Goal: Check status: Check status

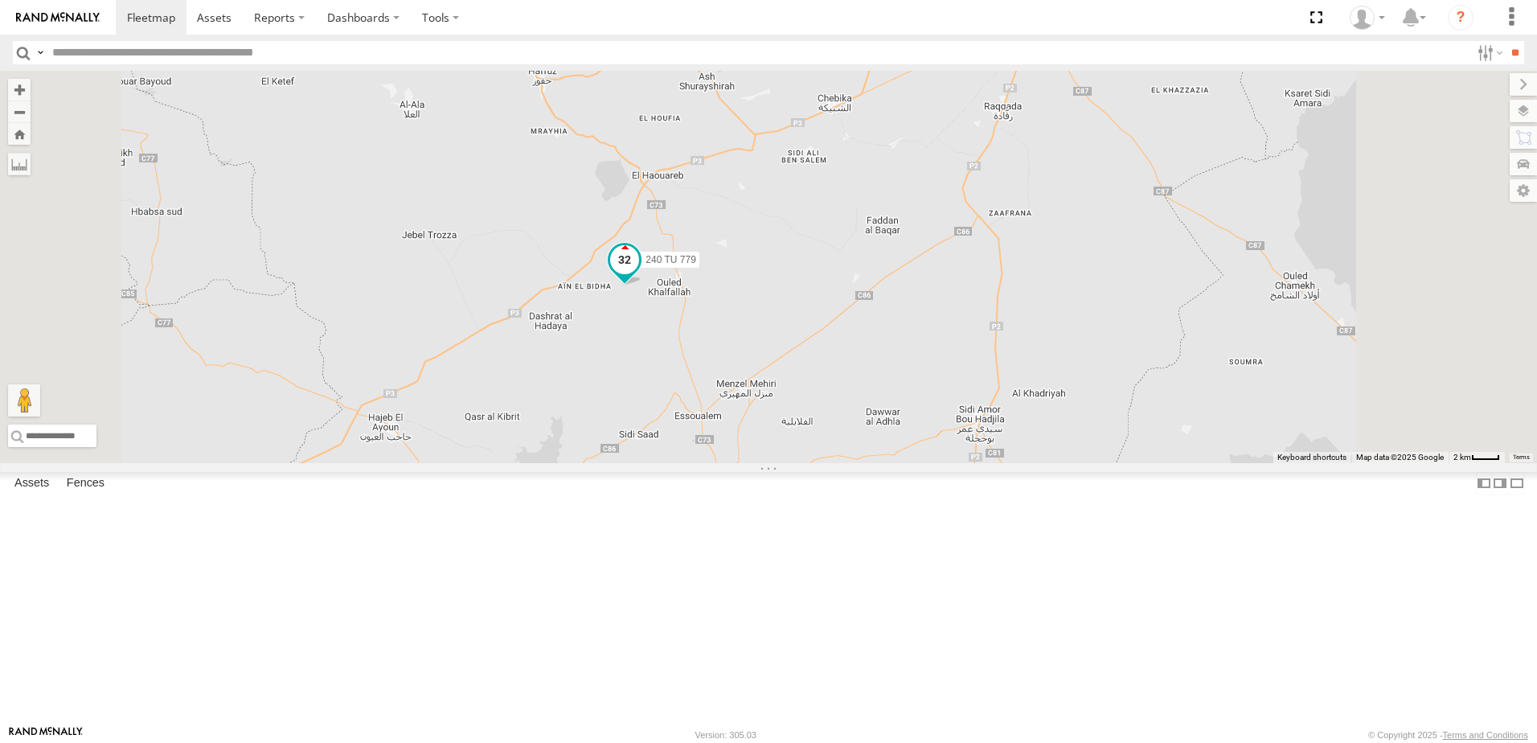
click at [642, 286] on span at bounding box center [624, 264] width 35 height 43
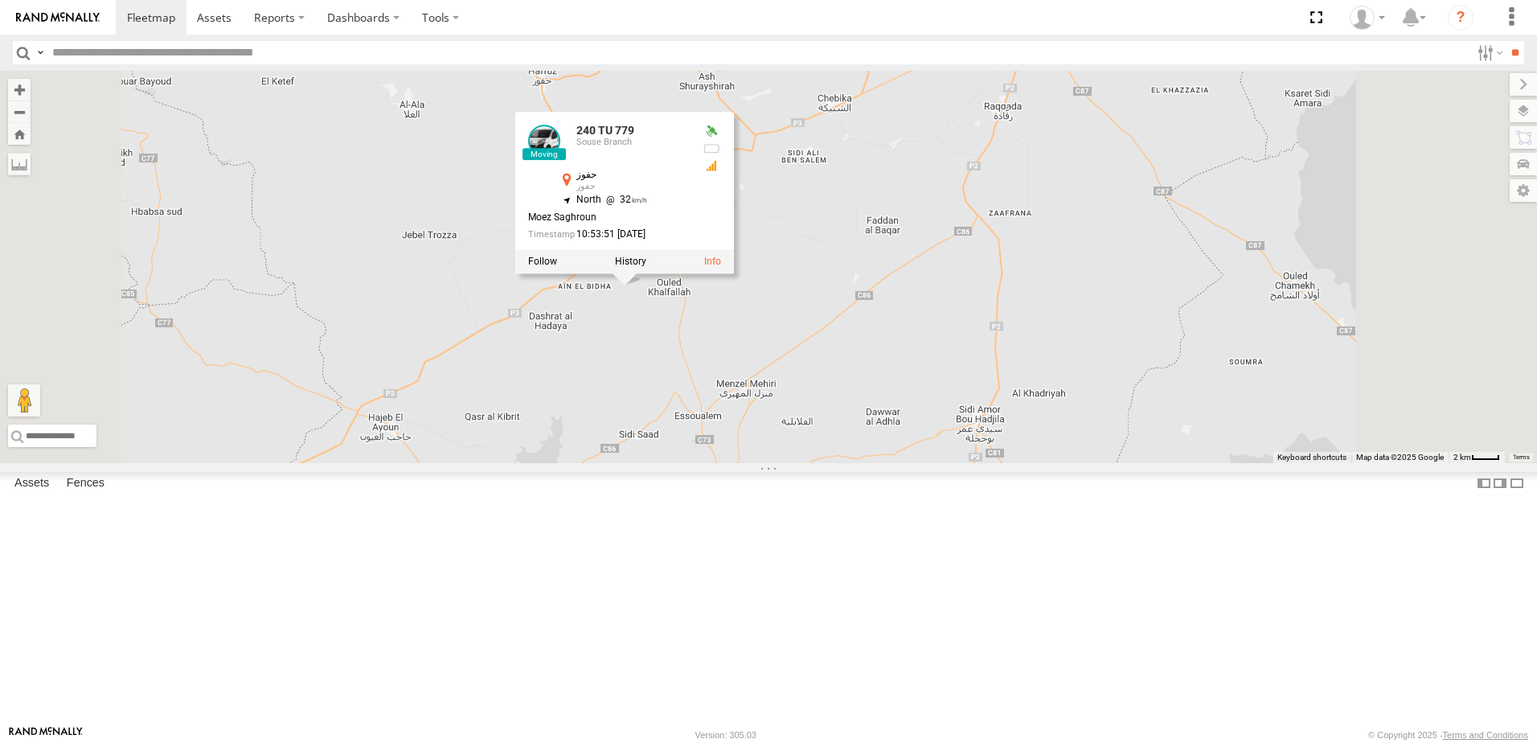
click at [790, 463] on div "246 TU 8284 231 TU 3157 245 TU 9060 240 TU 779 246 TU 8289 234 TU 2630 245 TU 9…" at bounding box center [768, 267] width 1537 height 392
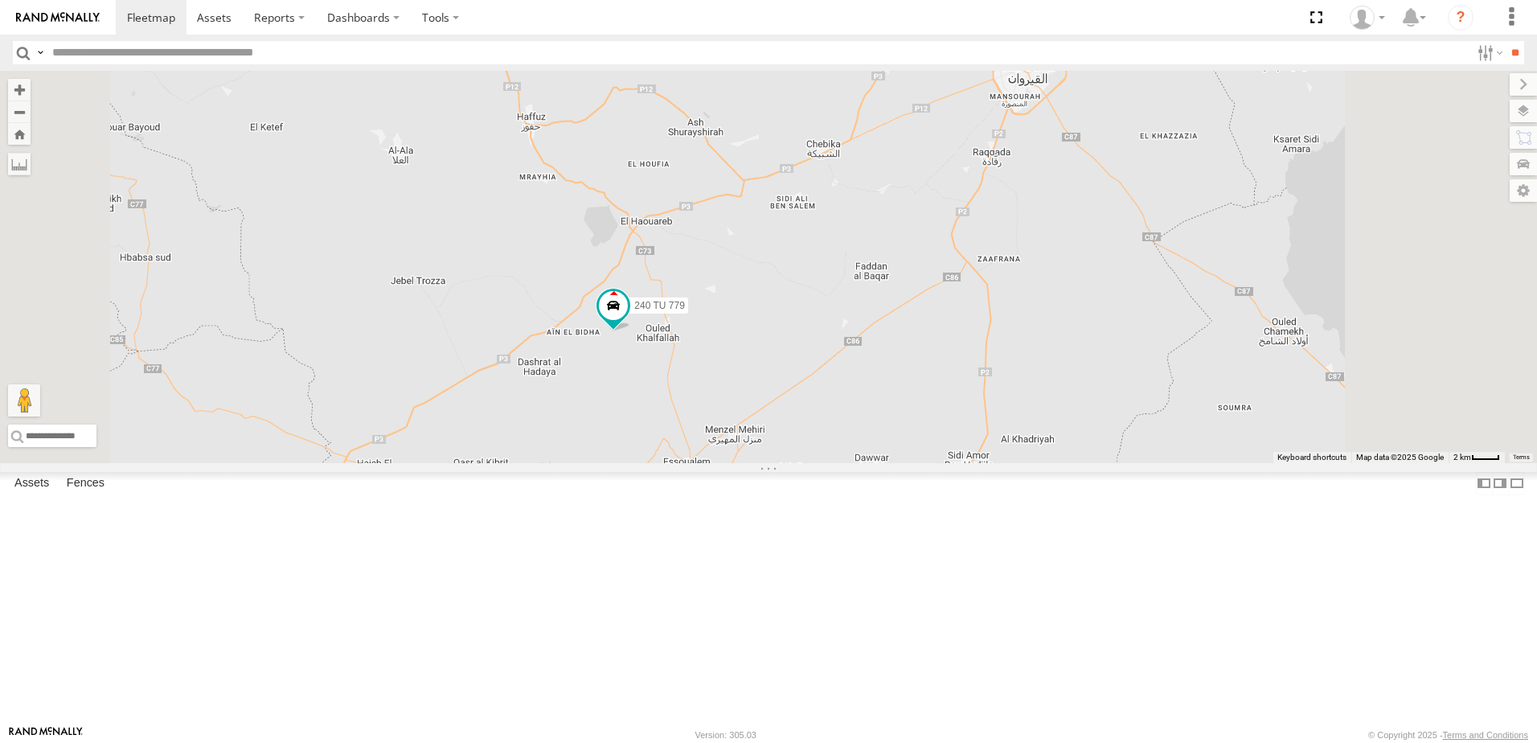
drag, startPoint x: 1271, startPoint y: 270, endPoint x: 1241, endPoint y: 302, distance: 44.4
click at [1259, 318] on div "246 TU 8284 231 TU 3157 245 TU 9060 240 TU 779 246 TU 8289 234 TU 2630 245 TU 9…" at bounding box center [768, 267] width 1537 height 392
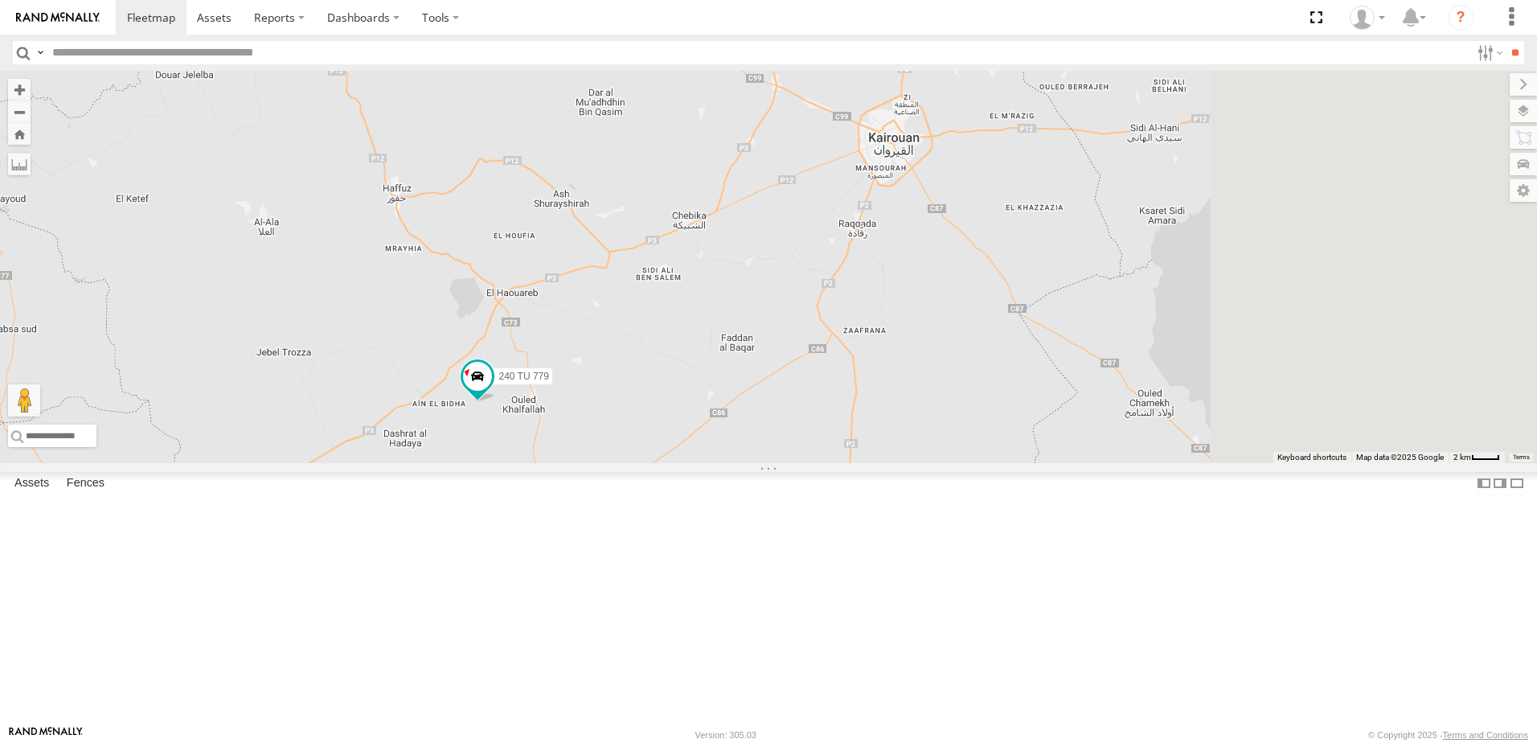
drag, startPoint x: 942, startPoint y: 486, endPoint x: 911, endPoint y: 473, distance: 33.5
click at [911, 463] on div "246 TU 8284 231 TU 3157 245 TU 9060 240 TU 779 246 TU 8289 234 TU 2630 245 TU 9…" at bounding box center [768, 267] width 1537 height 392
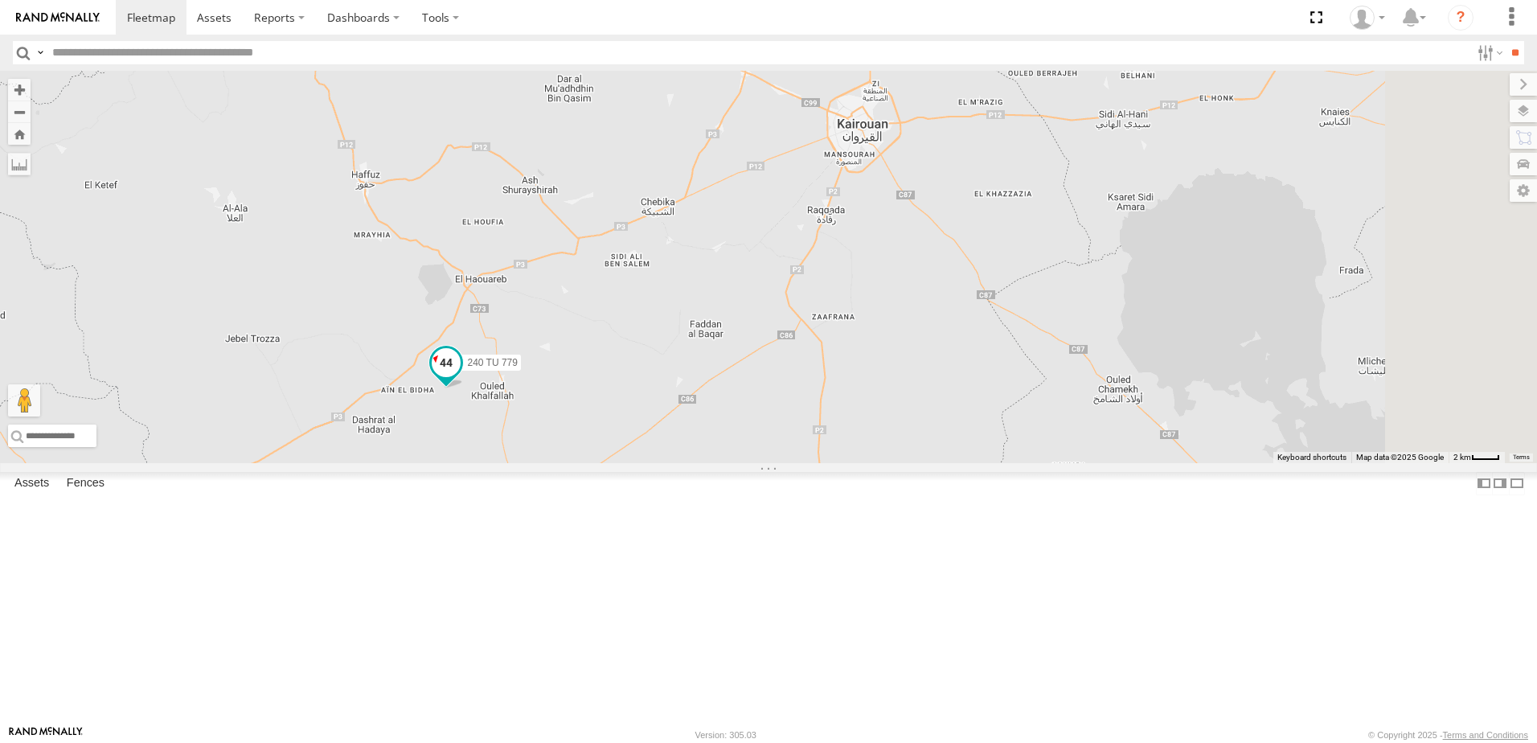
click at [521, 371] on label "240 TU 779" at bounding box center [487, 363] width 67 height 16
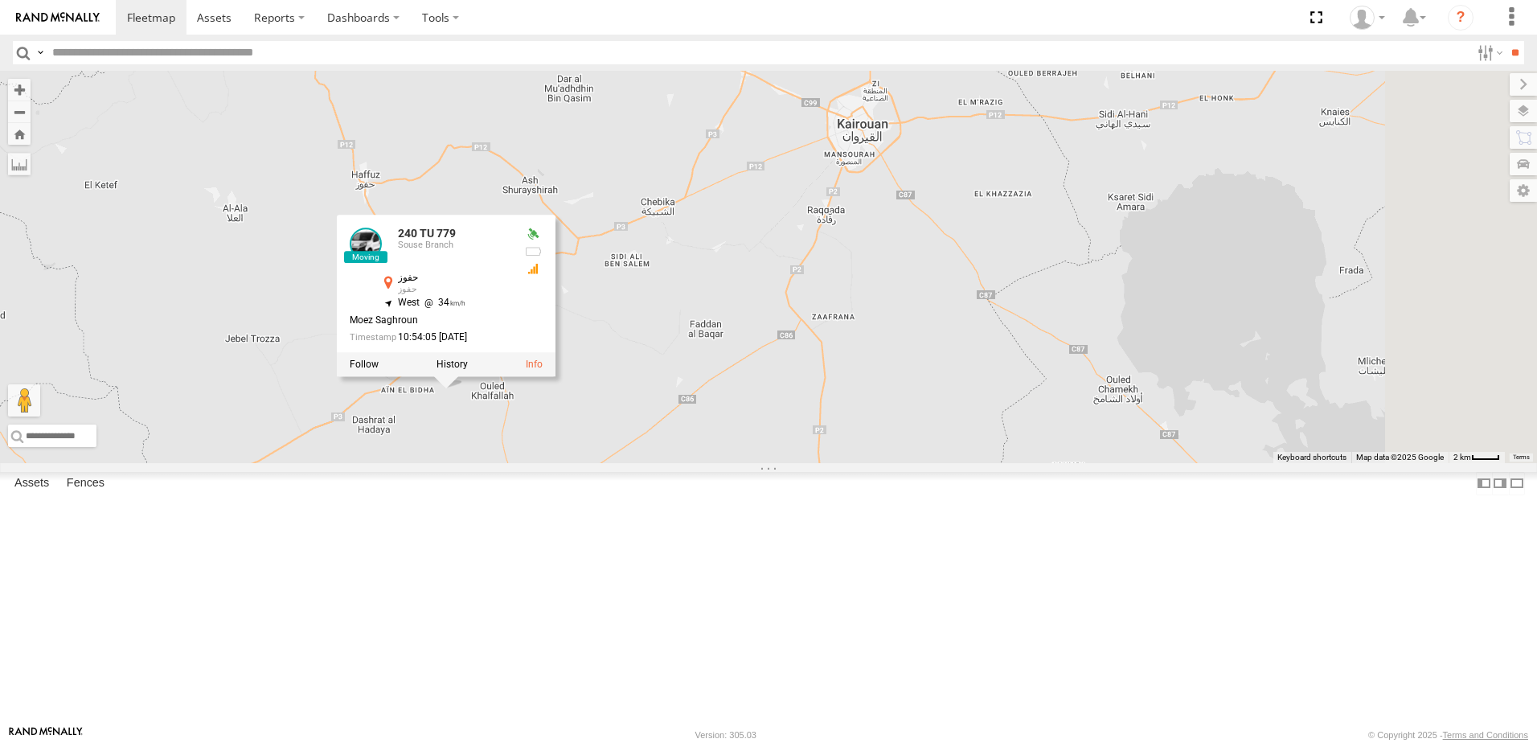
click at [1069, 446] on div "246 TU 8284 231 TU 3157 245 TU 9060 240 TU 779 246 TU 8289 234 TU 2630 245 TU 9…" at bounding box center [768, 267] width 1537 height 392
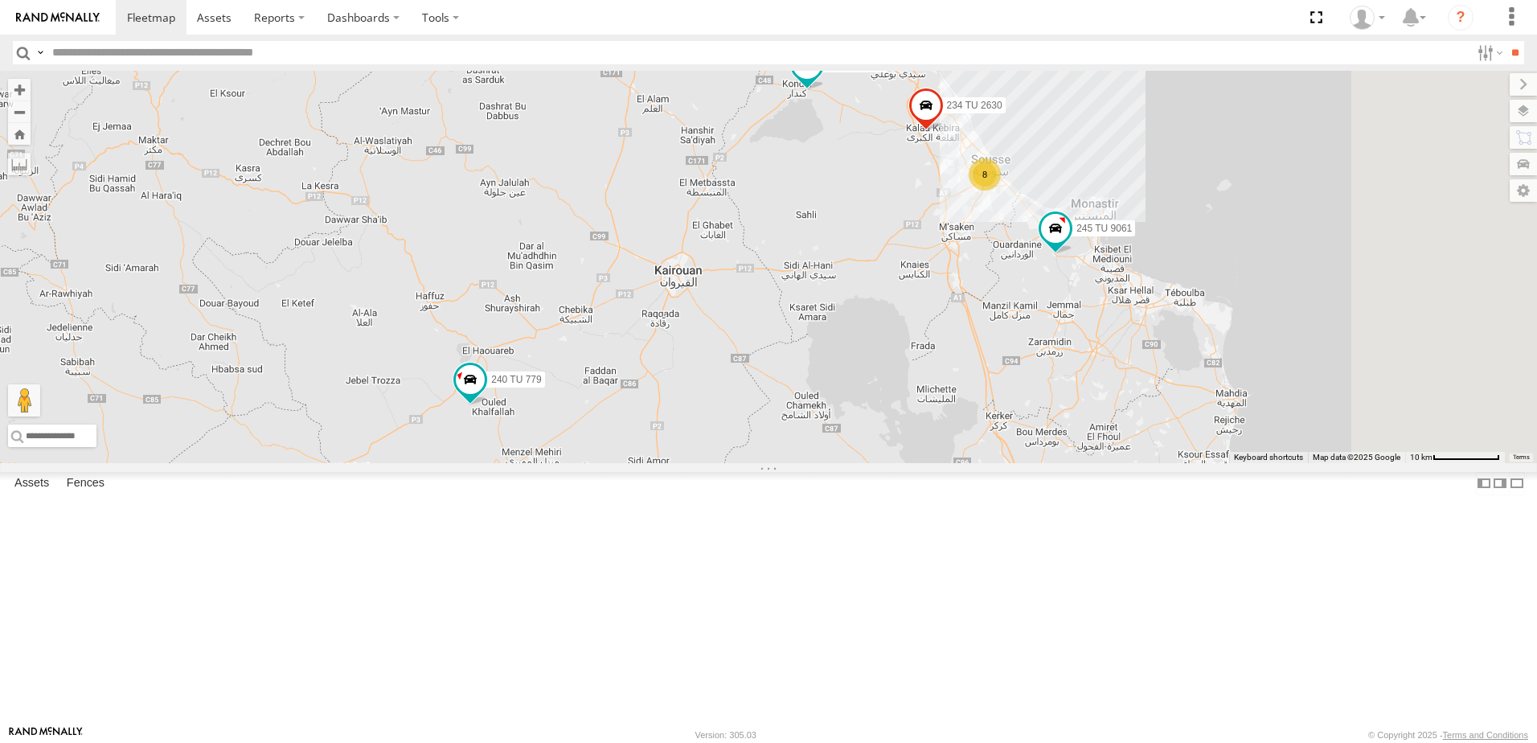
drag, startPoint x: 1226, startPoint y: 408, endPoint x: 1011, endPoint y: 396, distance: 215.8
click at [1008, 396] on div "246 TU 8284 231 TU 3157 245 TU 9060 240 TU 779 246 TU 8289 234 TU 2630 245 TU 9…" at bounding box center [768, 267] width 1537 height 392
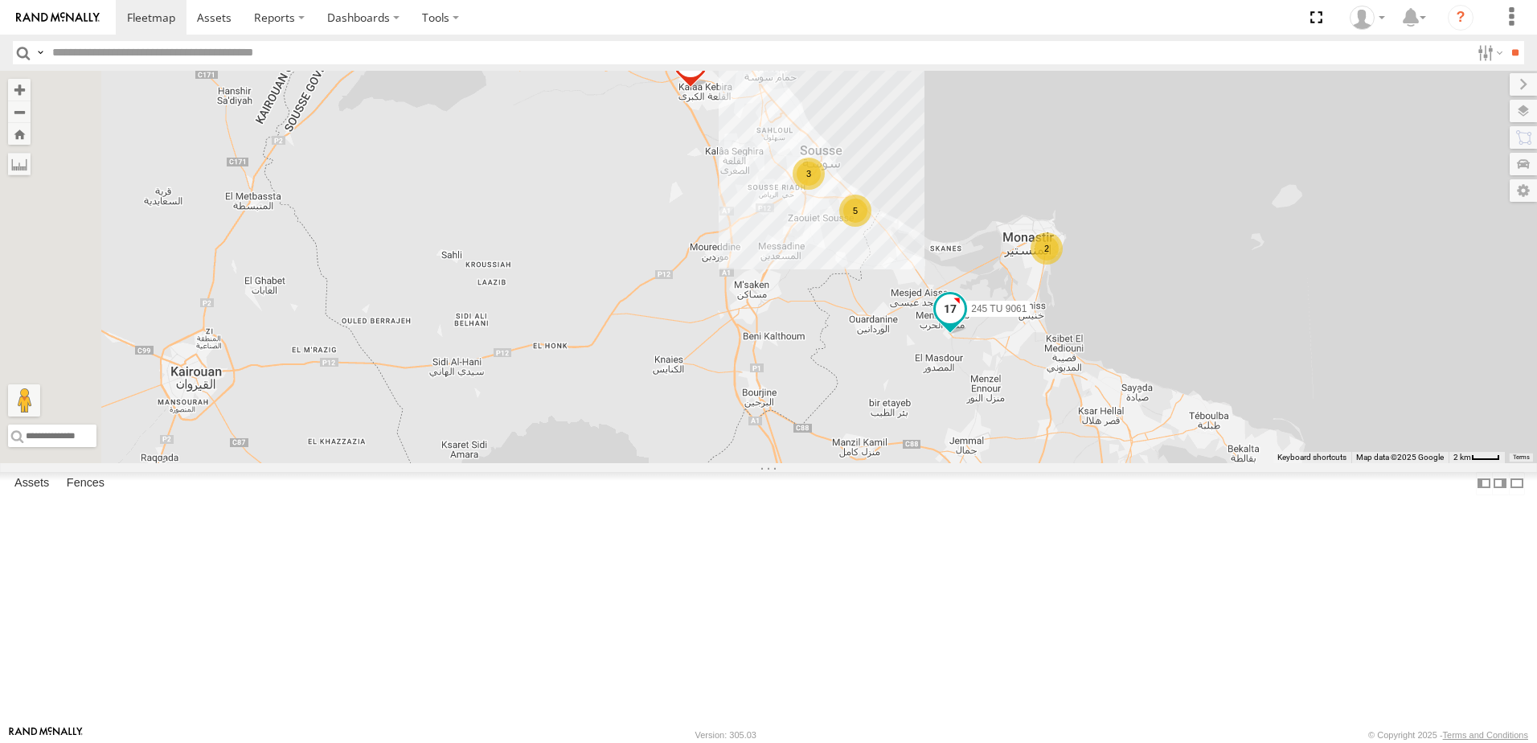
click at [965, 323] on span at bounding box center [950, 308] width 29 height 29
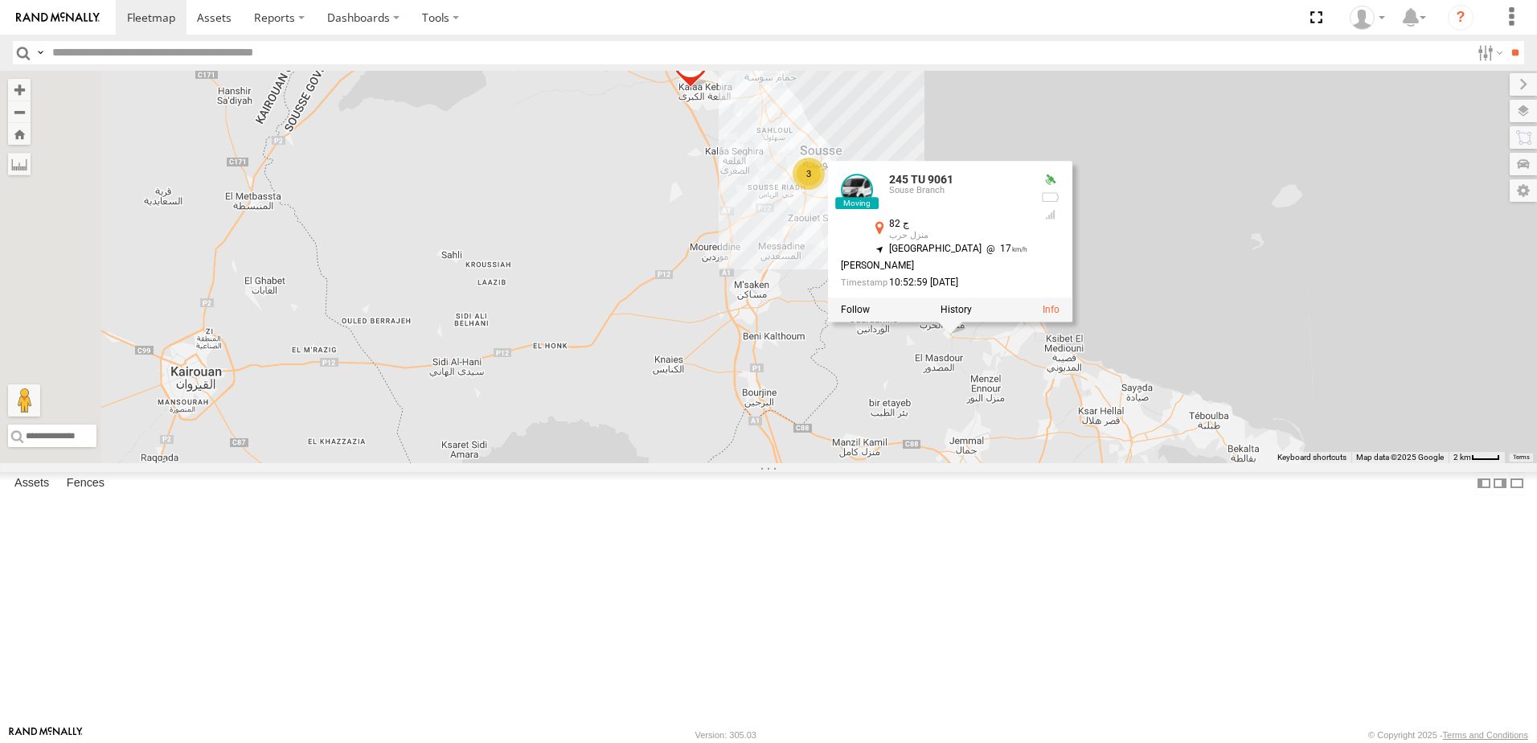
click at [984, 407] on div "246 TU 8284 231 TU 3157 245 TU 9060 240 TU 779 246 TU 8289 234 TU 2630 245 TU 9…" at bounding box center [768, 267] width 1537 height 392
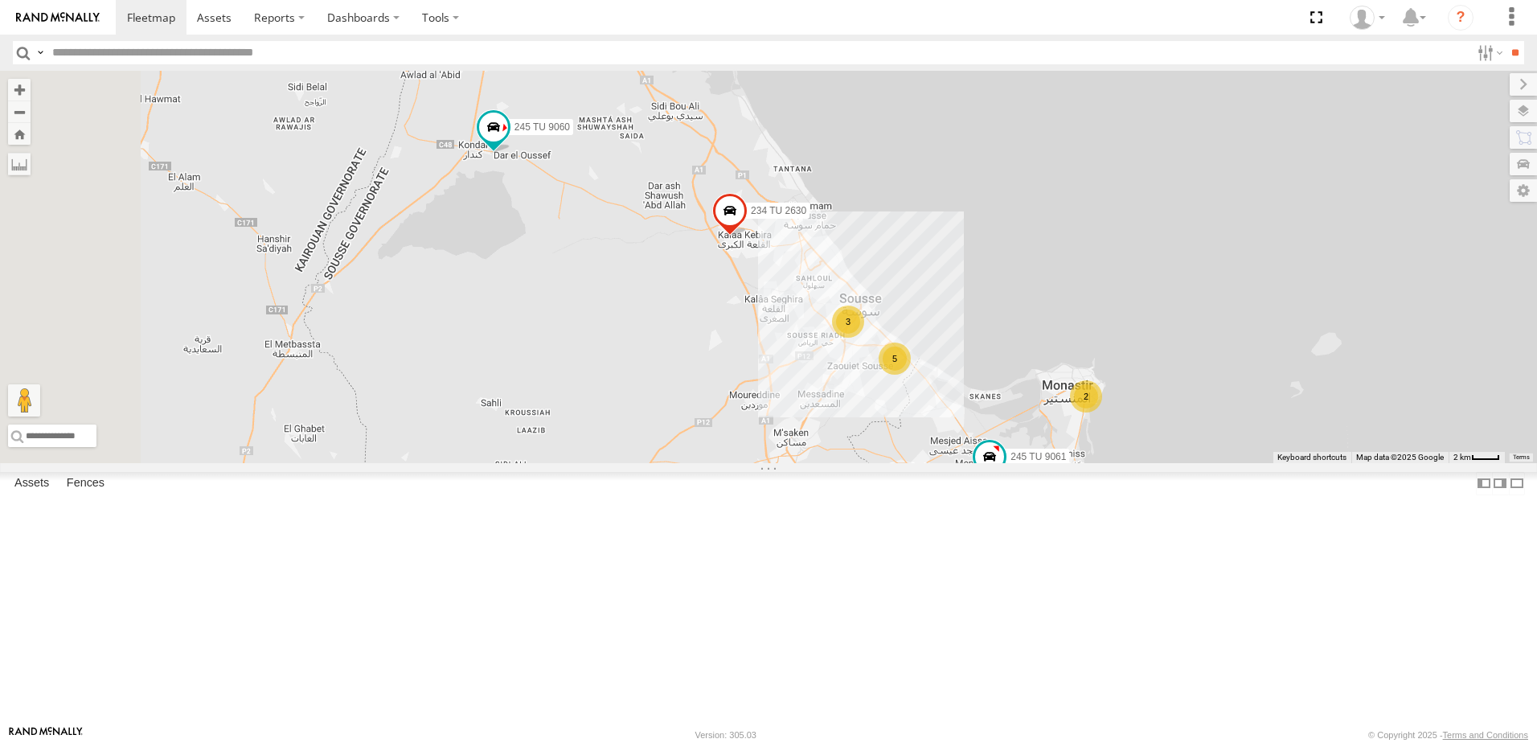
drag, startPoint x: 671, startPoint y: 136, endPoint x: 710, endPoint y: 286, distance: 155.4
click at [710, 286] on div "246 TU 8284 231 TU 3157 245 TU 9060 240 TU 779 246 TU 8289 234 TU 2630 245 TU 9…" at bounding box center [768, 267] width 1537 height 392
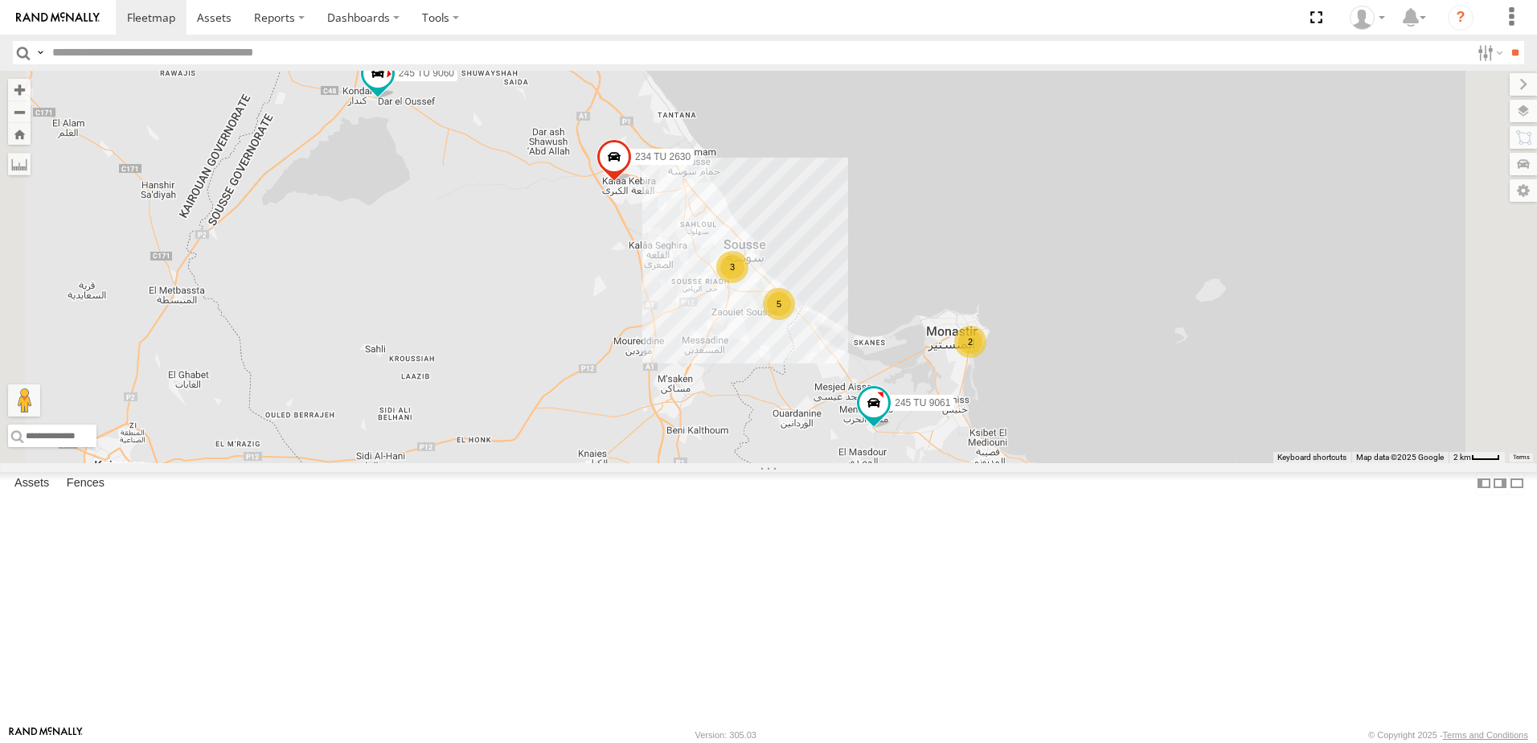
drag, startPoint x: 1016, startPoint y: 405, endPoint x: 901, endPoint y: 339, distance: 131.9
click at [901, 339] on div "246 TU 8284 231 TU 3157 245 TU 9060 240 TU 779 246 TU 8289 234 TU 2630 245 TU 9…" at bounding box center [768, 267] width 1537 height 392
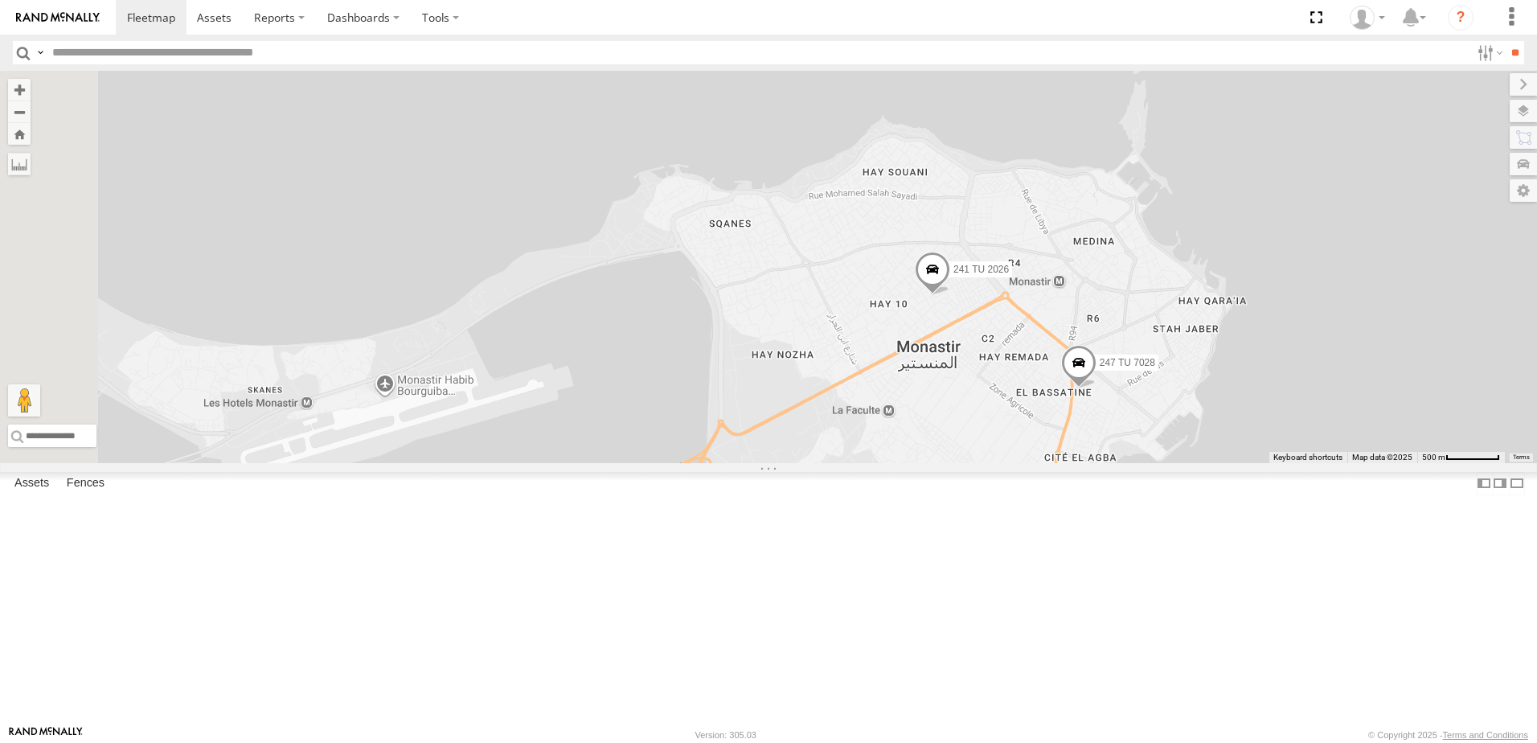
drag, startPoint x: 929, startPoint y: 449, endPoint x: 1157, endPoint y: 409, distance: 231.9
click at [1152, 409] on div "246 TU 8284 231 TU 3157 245 TU 9060 240 TU 779 246 TU 8289 234 TU 2630 245 TU 9…" at bounding box center [768, 267] width 1537 height 392
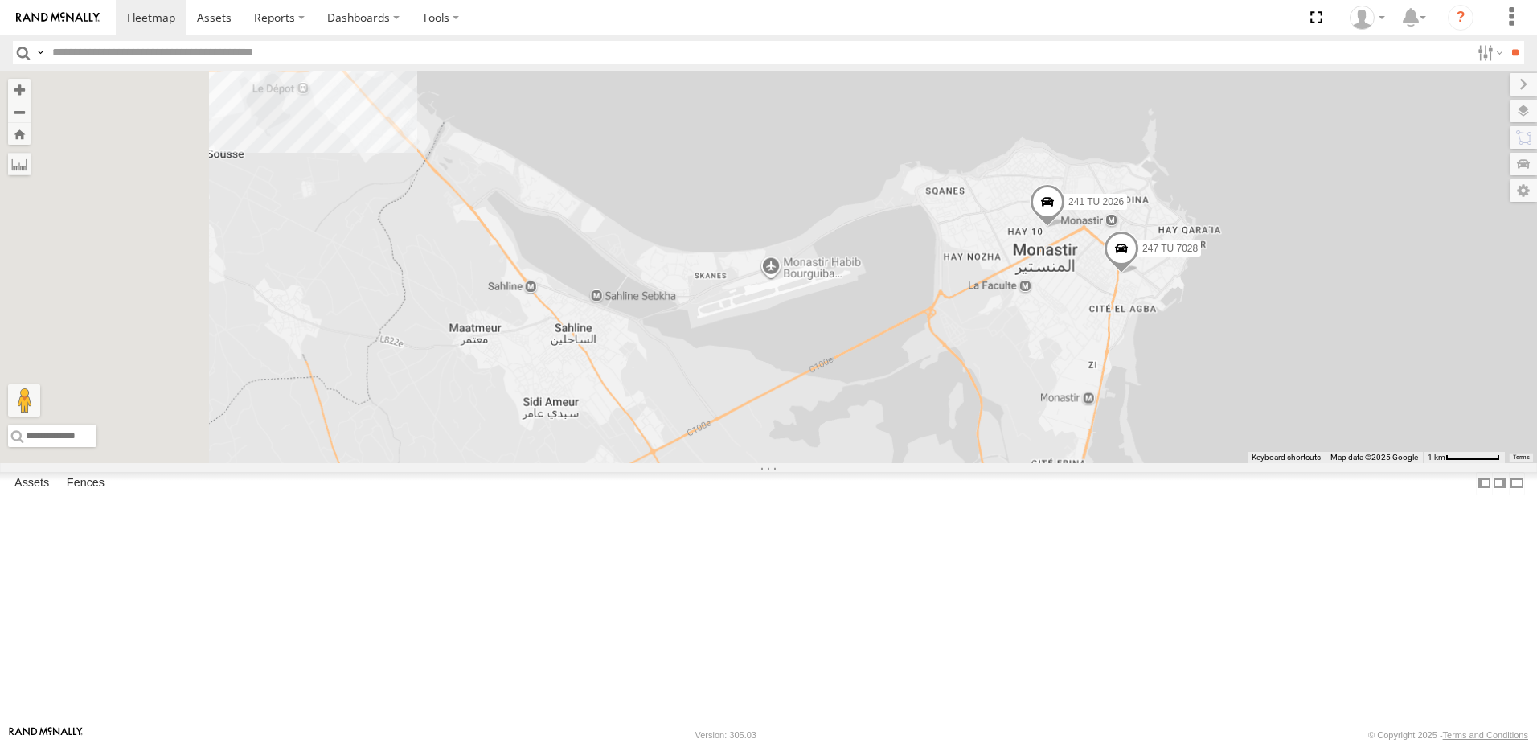
drag, startPoint x: 825, startPoint y: 408, endPoint x: 1036, endPoint y: 403, distance: 210.7
click at [1036, 403] on div "246 TU 8284 231 TU 3157 245 TU 9060 240 TU 779 246 TU 8289 234 TU 2630 245 TU 9…" at bounding box center [768, 267] width 1537 height 392
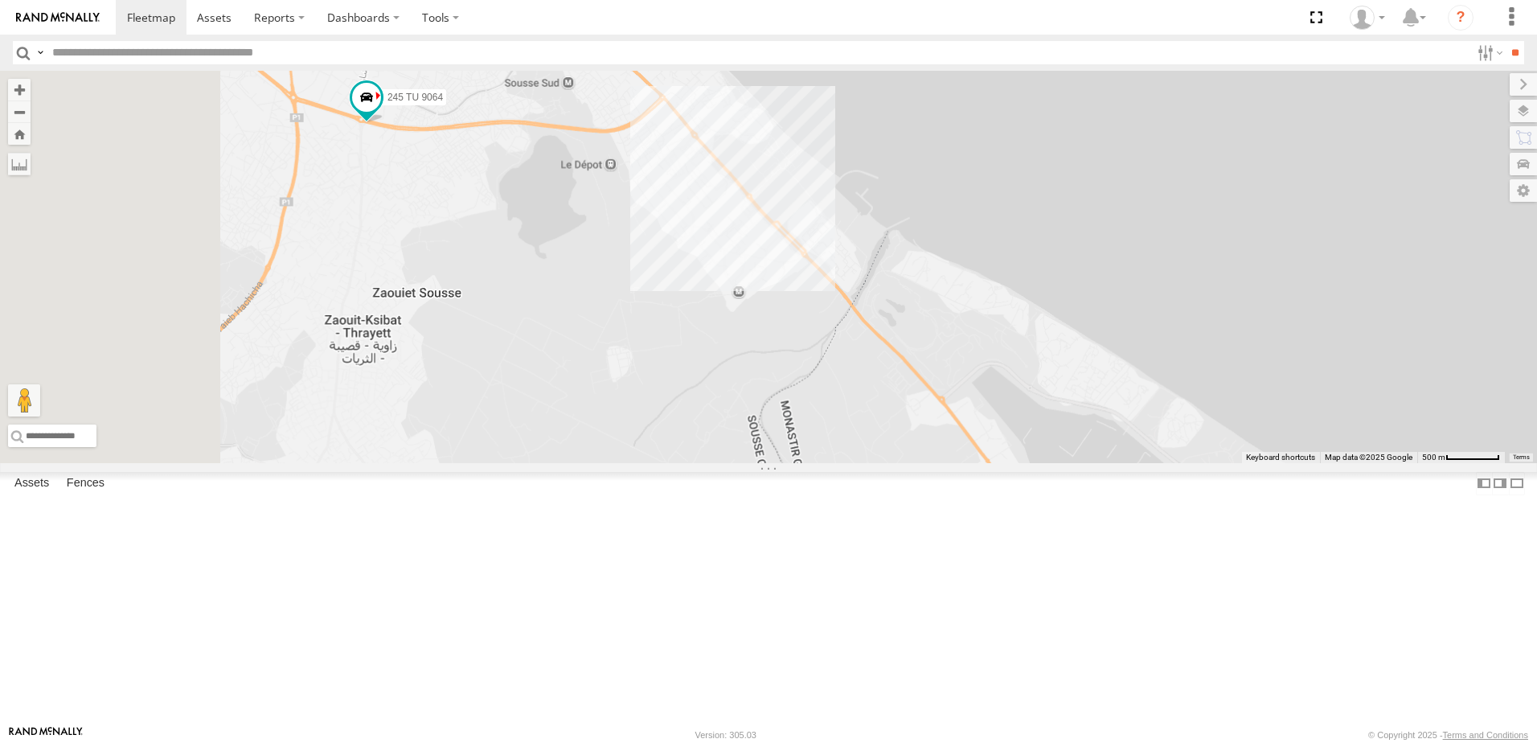
drag, startPoint x: 873, startPoint y: 355, endPoint x: 911, endPoint y: 398, distance: 57.6
click at [911, 398] on div "246 TU 8284 231 TU 3157 245 TU 9060 240 TU 779 246 TU 8289 234 TU 2630 245 TU 9…" at bounding box center [768, 267] width 1537 height 392
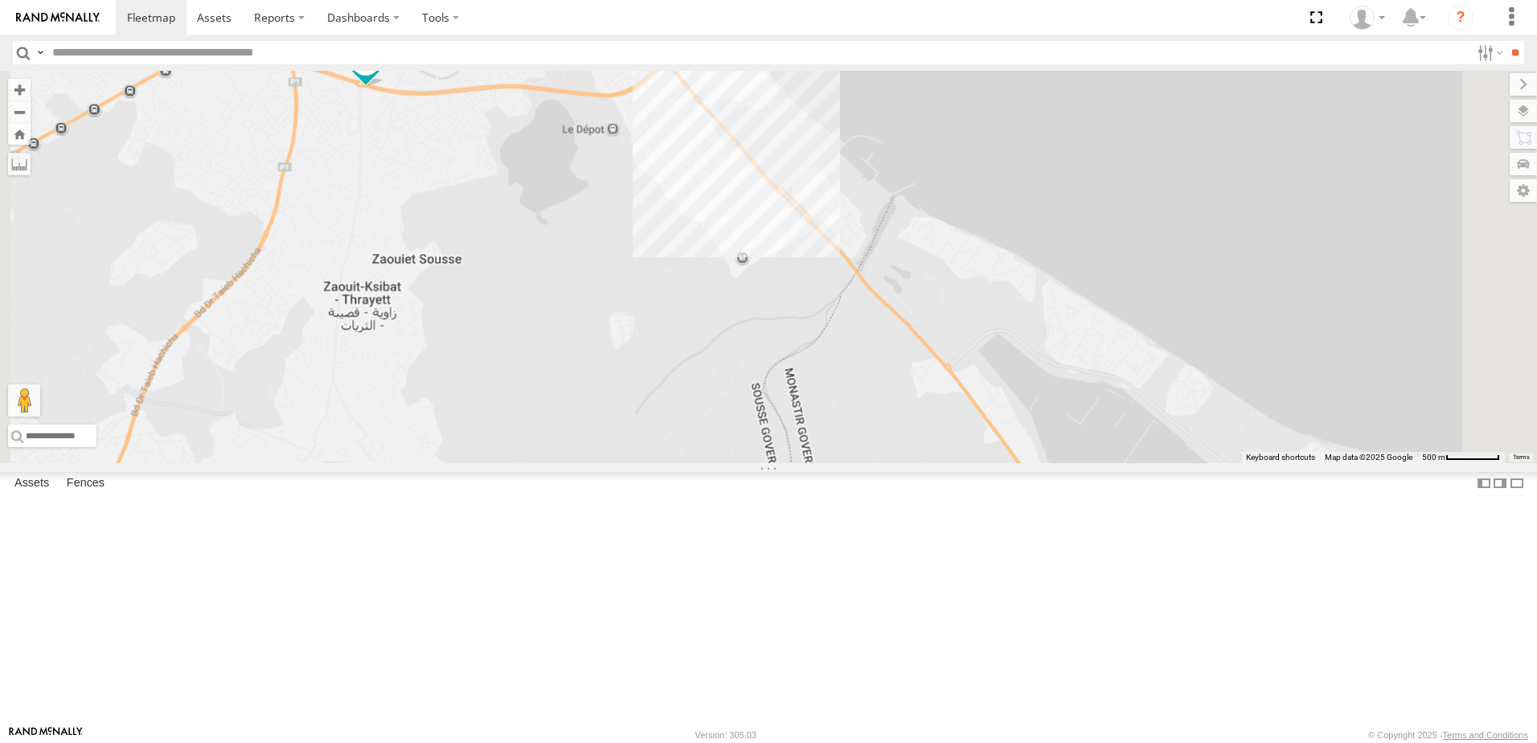
drag, startPoint x: 682, startPoint y: 457, endPoint x: 870, endPoint y: 310, distance: 238.4
click at [870, 310] on div "246 TU 8284 231 TU 3157 245 TU 9060 240 TU 779 246 TU 8289 234 TU 2630 245 TU 9…" at bounding box center [768, 267] width 1537 height 392
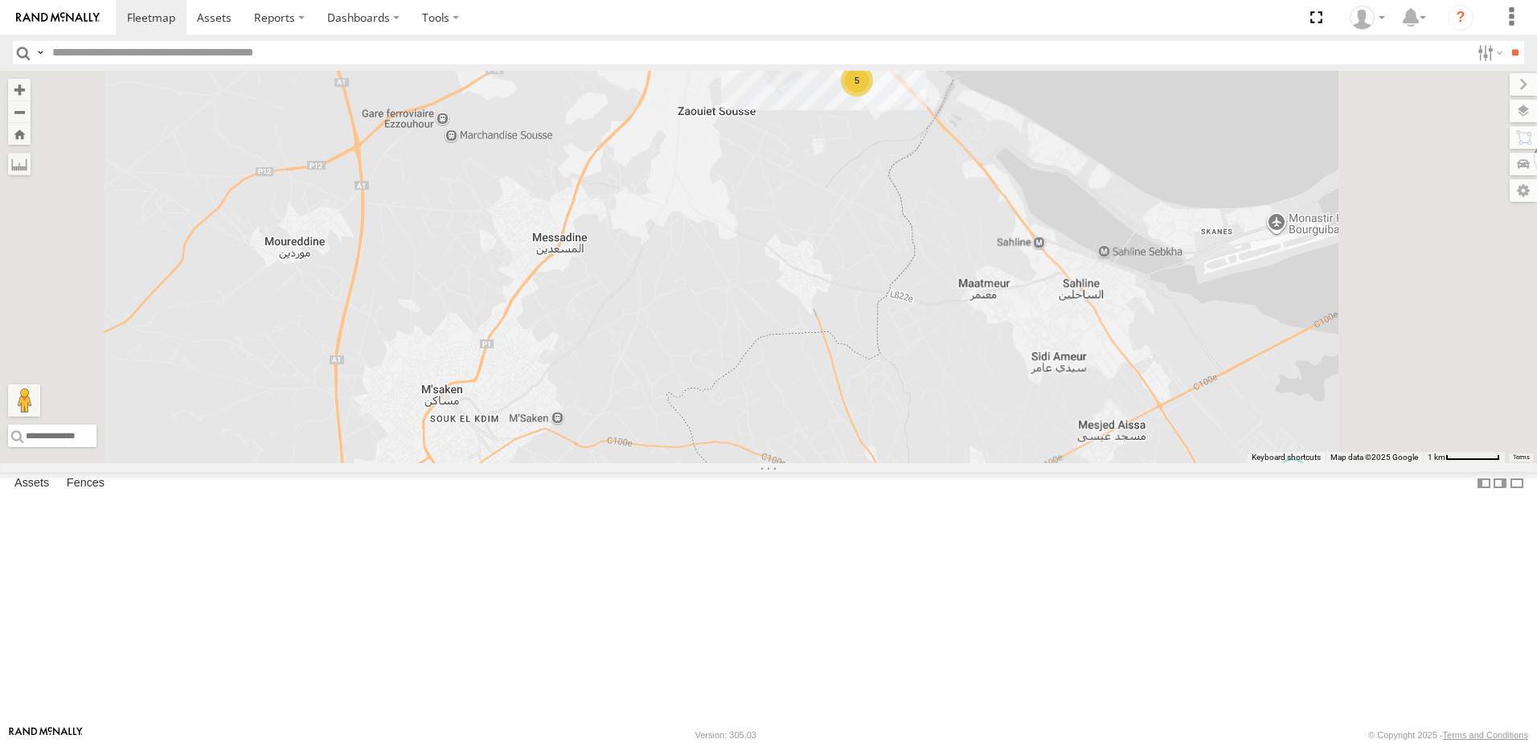
drag, startPoint x: 702, startPoint y: 417, endPoint x: 844, endPoint y: 400, distance: 142.5
click at [844, 400] on div "246 TU 8284 231 TU 3157 245 TU 9060 240 TU 779 246 TU 8289 234 TU 2630 245 TU 9…" at bounding box center [768, 267] width 1537 height 392
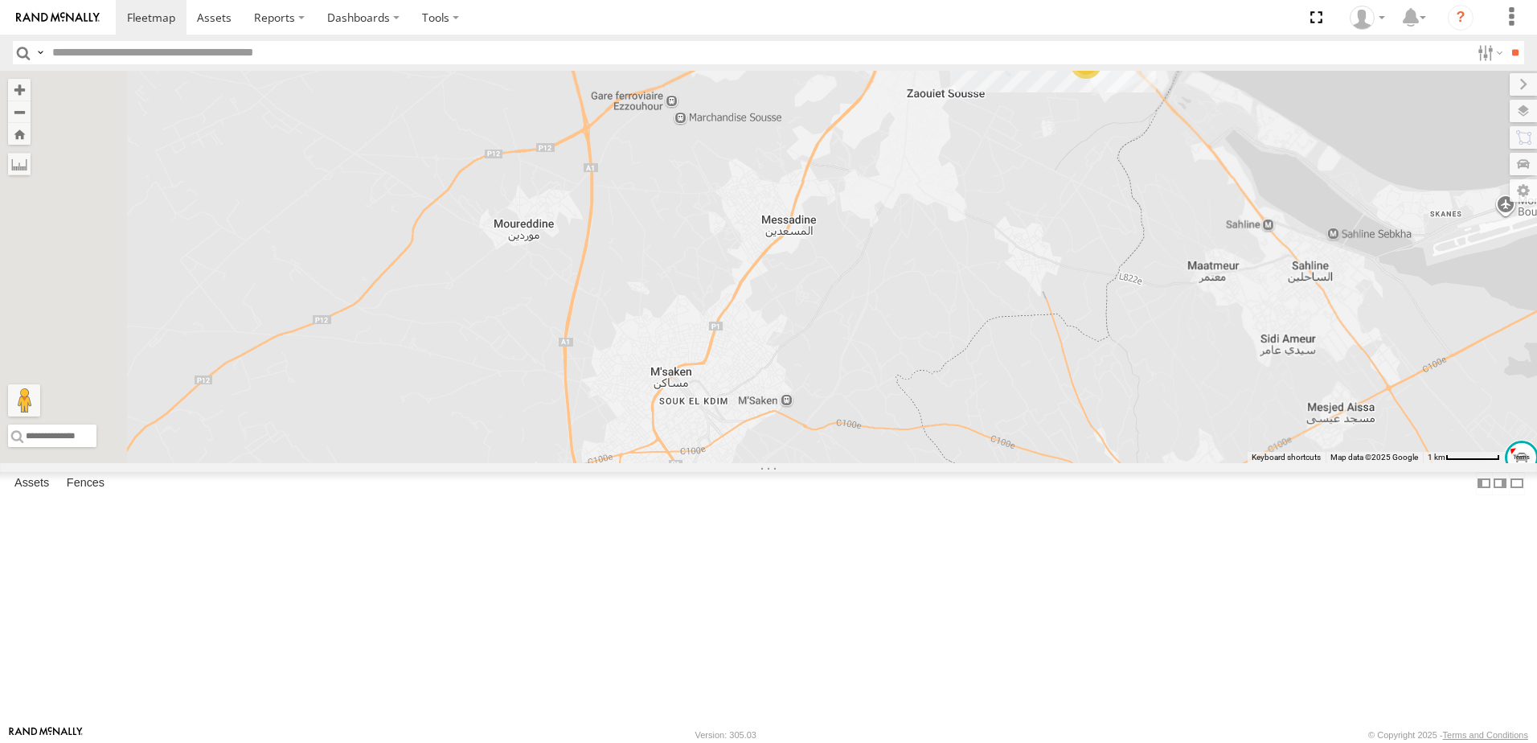
drag, startPoint x: 778, startPoint y: 434, endPoint x: 831, endPoint y: 434, distance: 53.9
click at [831, 434] on div "246 TU 8284 231 TU 3157 245 TU 9060 240 TU 779 246 TU 8289 234 TU 2630 245 TU 9…" at bounding box center [768, 267] width 1537 height 392
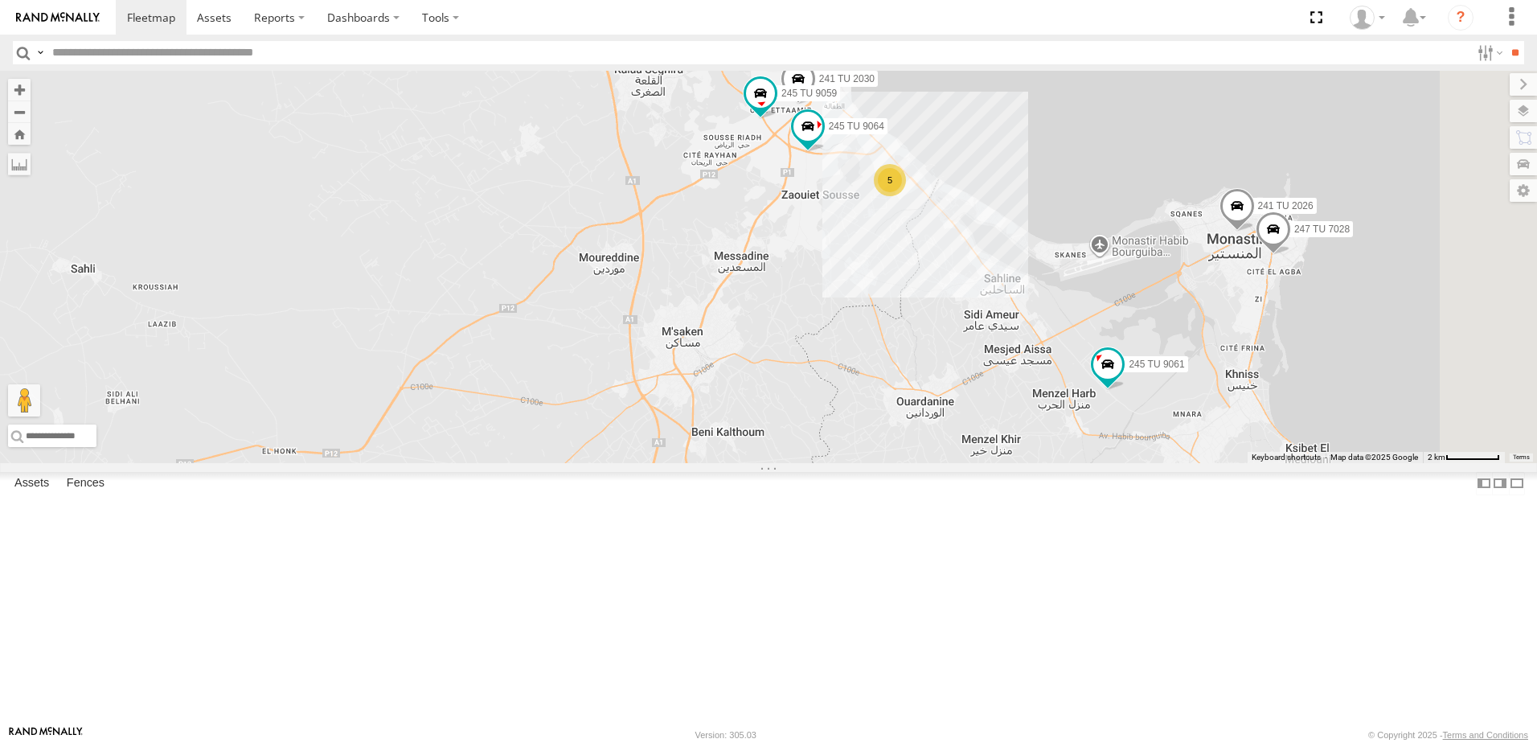
drag, startPoint x: 660, startPoint y: 513, endPoint x: 798, endPoint y: 487, distance: 139.9
click at [798, 463] on div "246 TU 8284 231 TU 3157 245 TU 9060 240 TU 779 246 TU 8289 234 TU 2630 245 TU 9…" at bounding box center [768, 267] width 1537 height 392
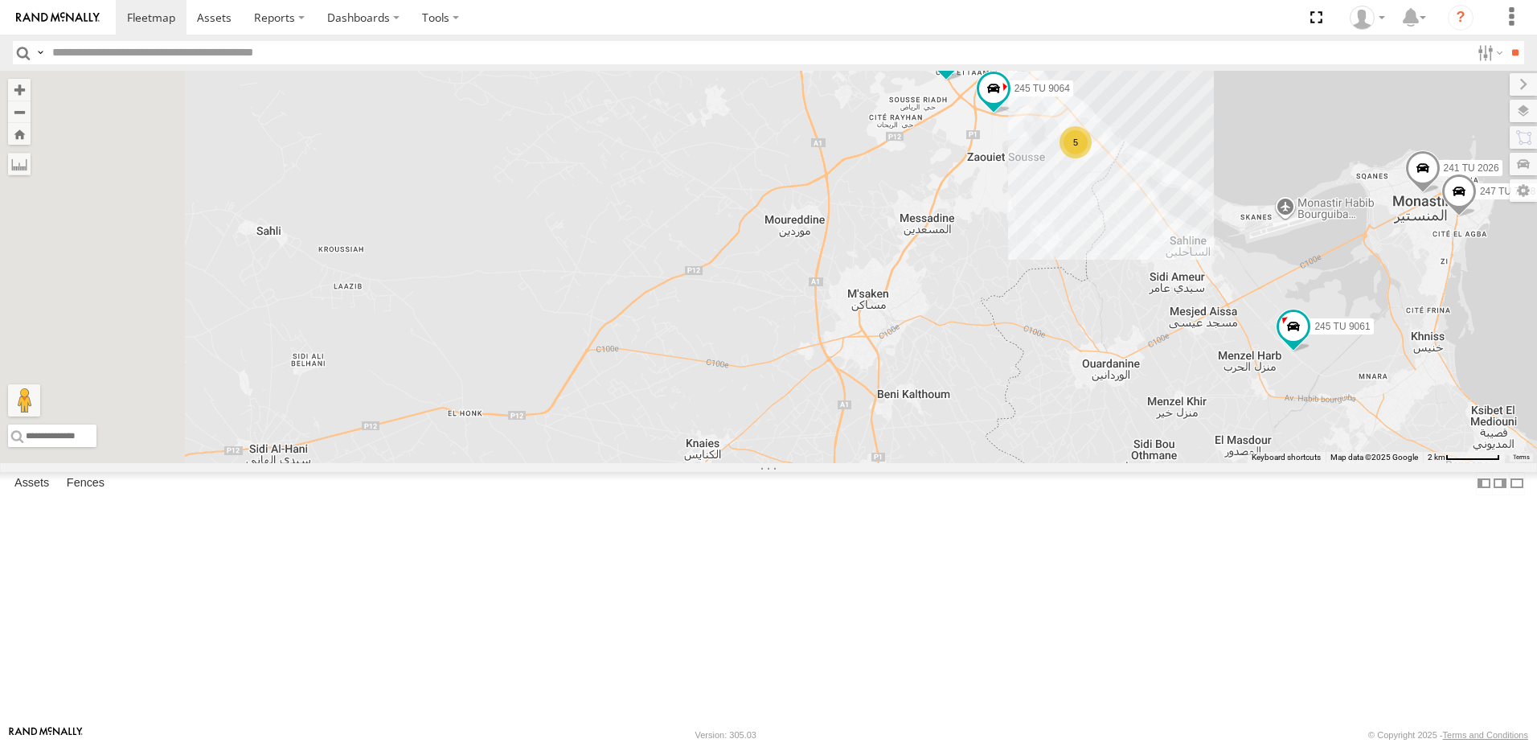
drag, startPoint x: 708, startPoint y: 581, endPoint x: 786, endPoint y: 557, distance: 82.4
click at [786, 463] on div "246 TU 8284 231 TU 3157 245 TU 9060 240 TU 779 246 TU 8289 234 TU 2630 245 TU 9…" at bounding box center [768, 267] width 1537 height 392
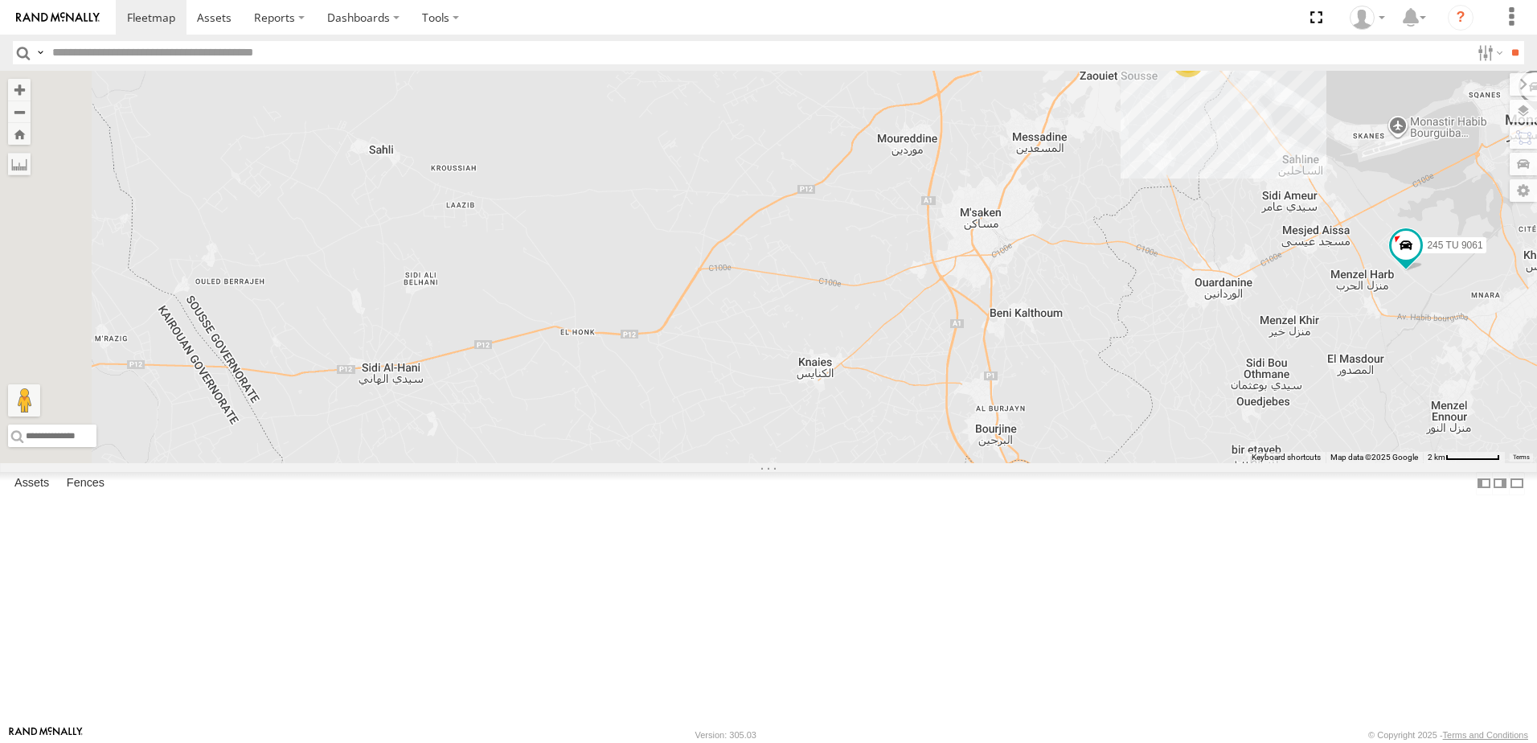
drag, startPoint x: 737, startPoint y: 596, endPoint x: 790, endPoint y: 507, distance: 104.3
click at [827, 463] on div "246 TU 8284 231 TU 3157 245 TU 9060 240 TU 779 246 TU 8289 234 TU 2630 245 TU 9…" at bounding box center [768, 267] width 1537 height 392
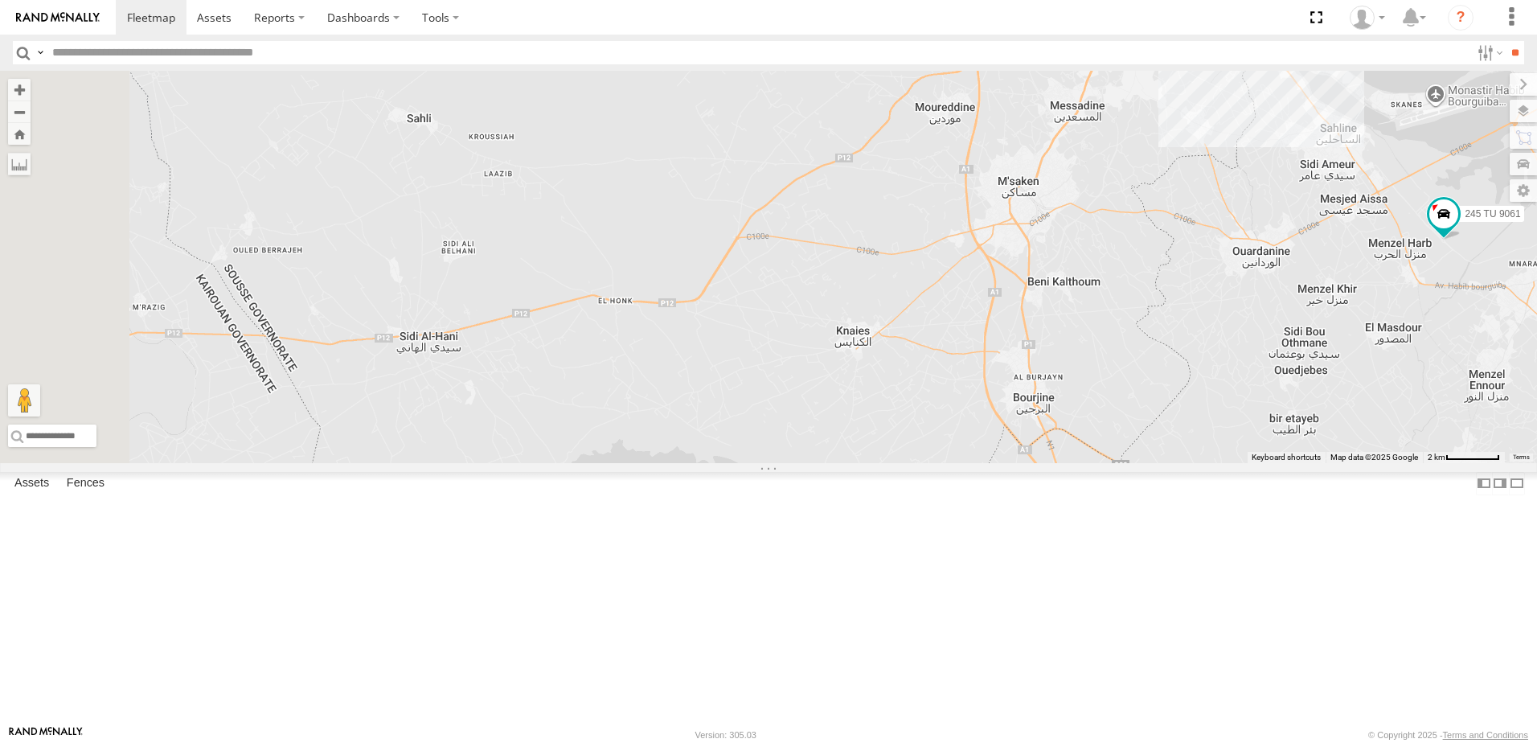
drag, startPoint x: 636, startPoint y: 486, endPoint x: 741, endPoint y: 405, distance: 131.9
click at [741, 405] on div "246 TU 8284 231 TU 3157 245 TU 9060 240 TU 779 246 TU 8289 234 TU 2630 245 TU 9…" at bounding box center [768, 267] width 1537 height 392
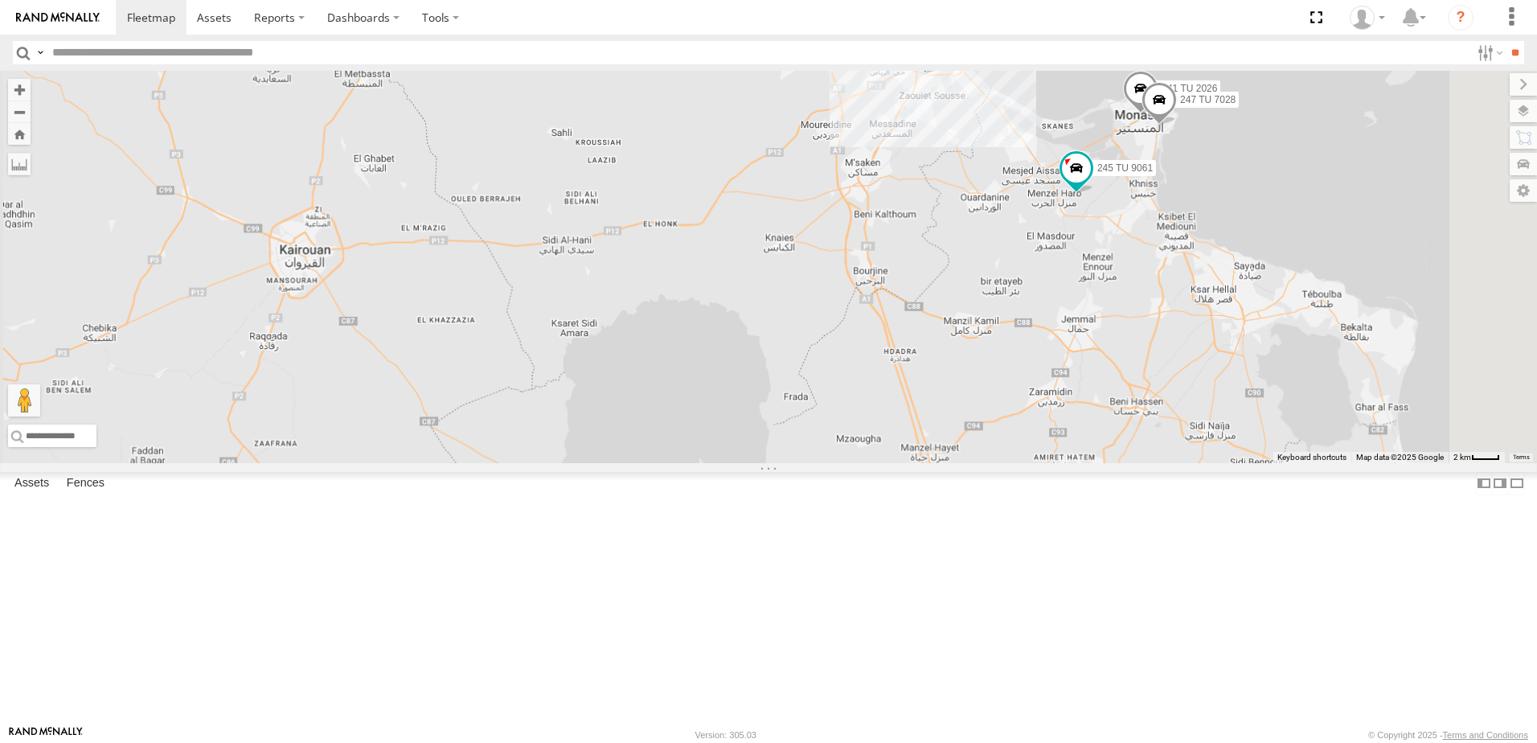
drag, startPoint x: 630, startPoint y: 438, endPoint x: 910, endPoint y: 400, distance: 282.4
click at [910, 400] on div "246 TU 8284 231 TU 3157 245 TU 9060 240 TU 779 246 TU 8289 234 TU 2630 245 TU 9…" at bounding box center [768, 267] width 1537 height 392
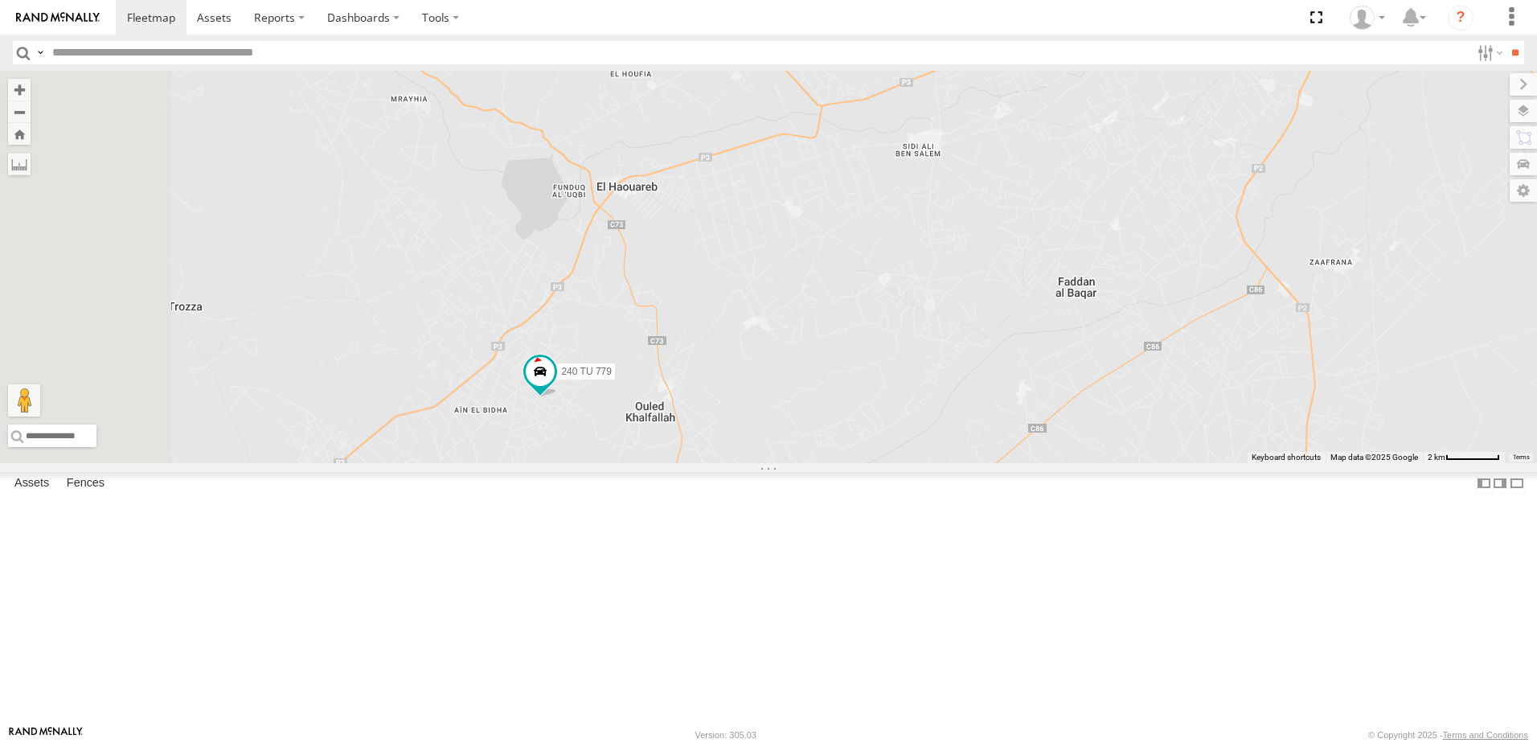
drag, startPoint x: 666, startPoint y: 600, endPoint x: 745, endPoint y: 560, distance: 88.5
click at [745, 463] on div "246 TU 8284 231 TU 3157 245 TU 9060 240 TU 779 246 TU 8289 234 TU 2630 245 TU 9…" at bounding box center [768, 267] width 1537 height 392
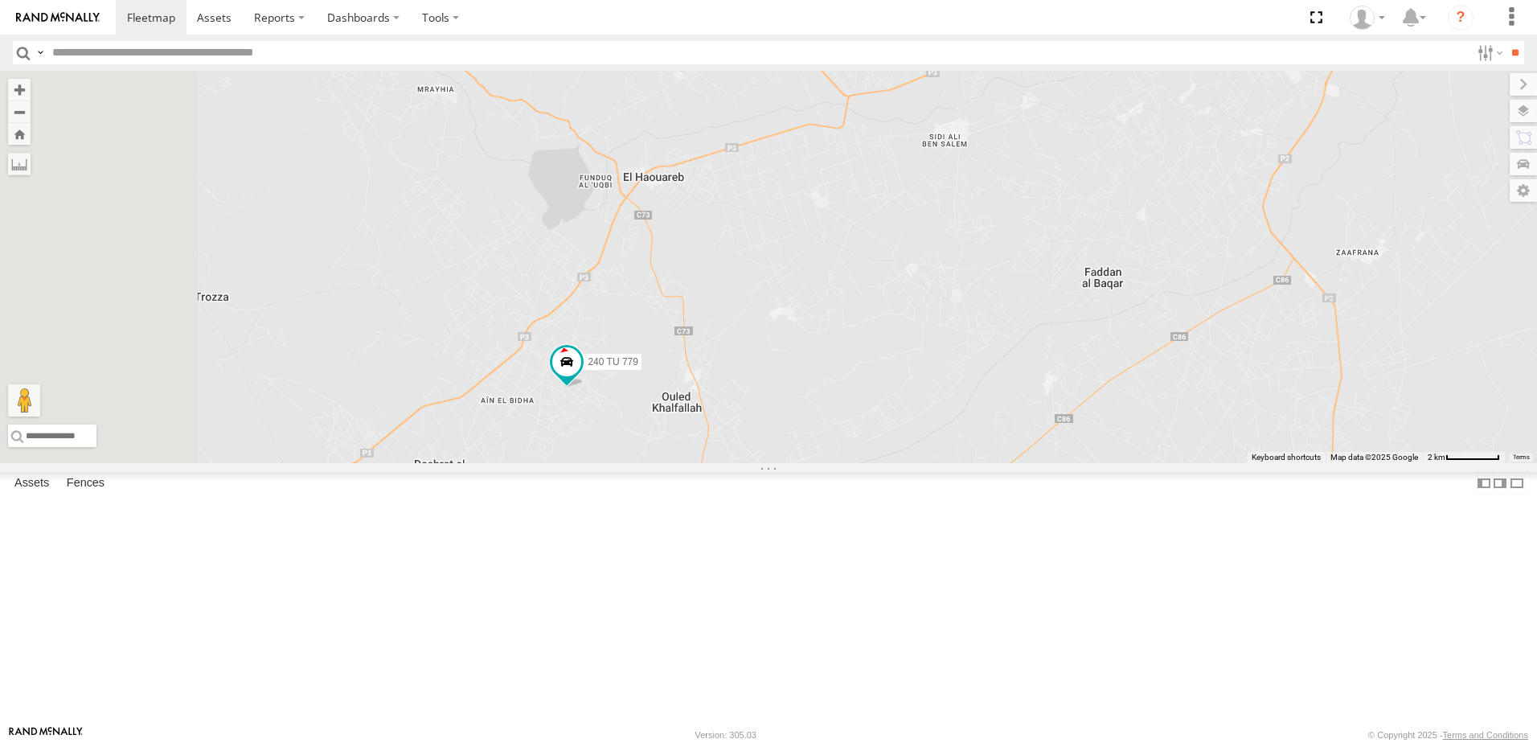
drag, startPoint x: 725, startPoint y: 469, endPoint x: 755, endPoint y: 458, distance: 31.8
click at [754, 458] on div "246 TU 8284 231 TU 3157 245 TU 9060 240 TU 779 246 TU 8289 234 TU 2630 245 TU 9…" at bounding box center [768, 267] width 1537 height 392
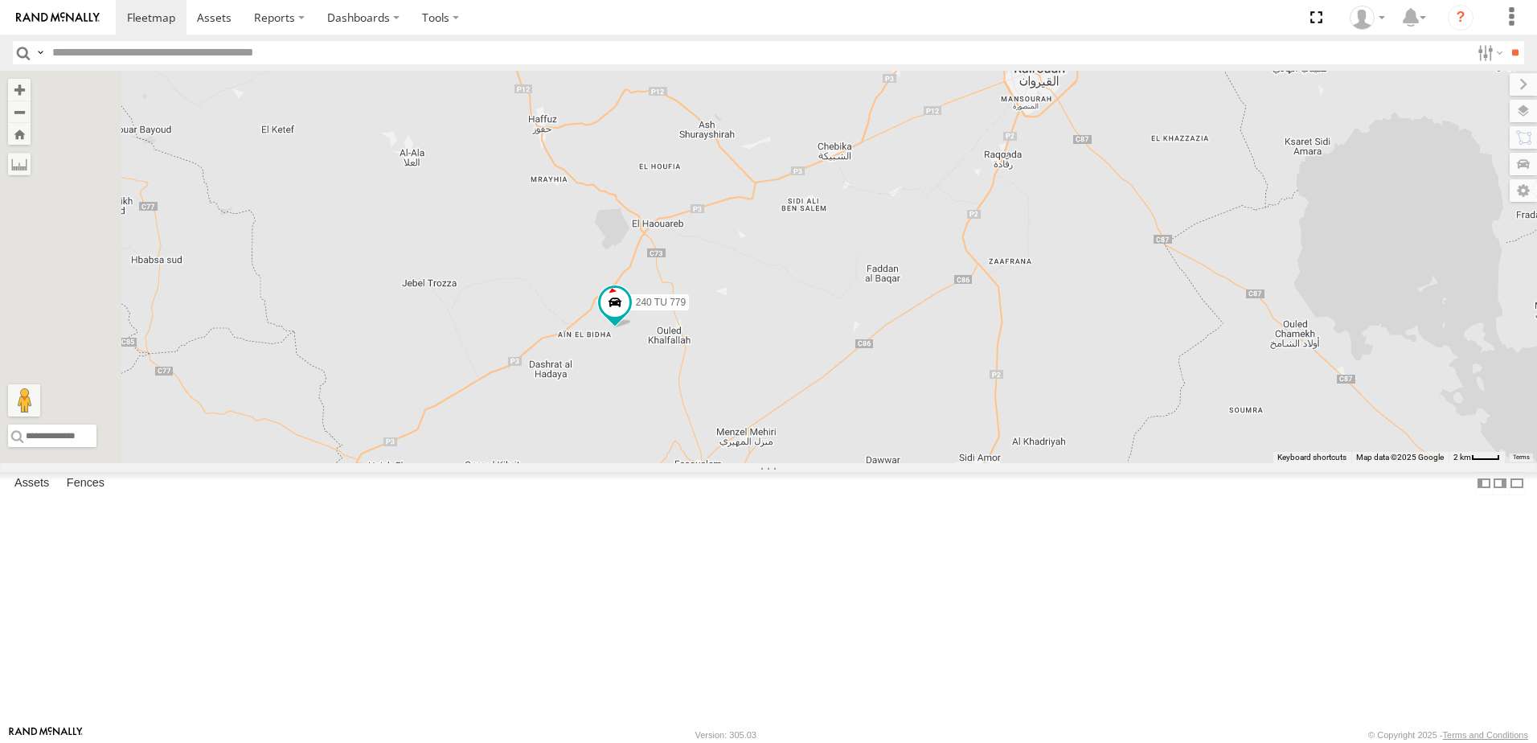
drag, startPoint x: 725, startPoint y: 504, endPoint x: 778, endPoint y: 482, distance: 57.3
click at [778, 463] on div "246 TU 8284 231 TU 3157 245 TU 9060 240 TU 779 246 TU 8289 234 TU 2630 245 TU 9…" at bounding box center [768, 267] width 1537 height 392
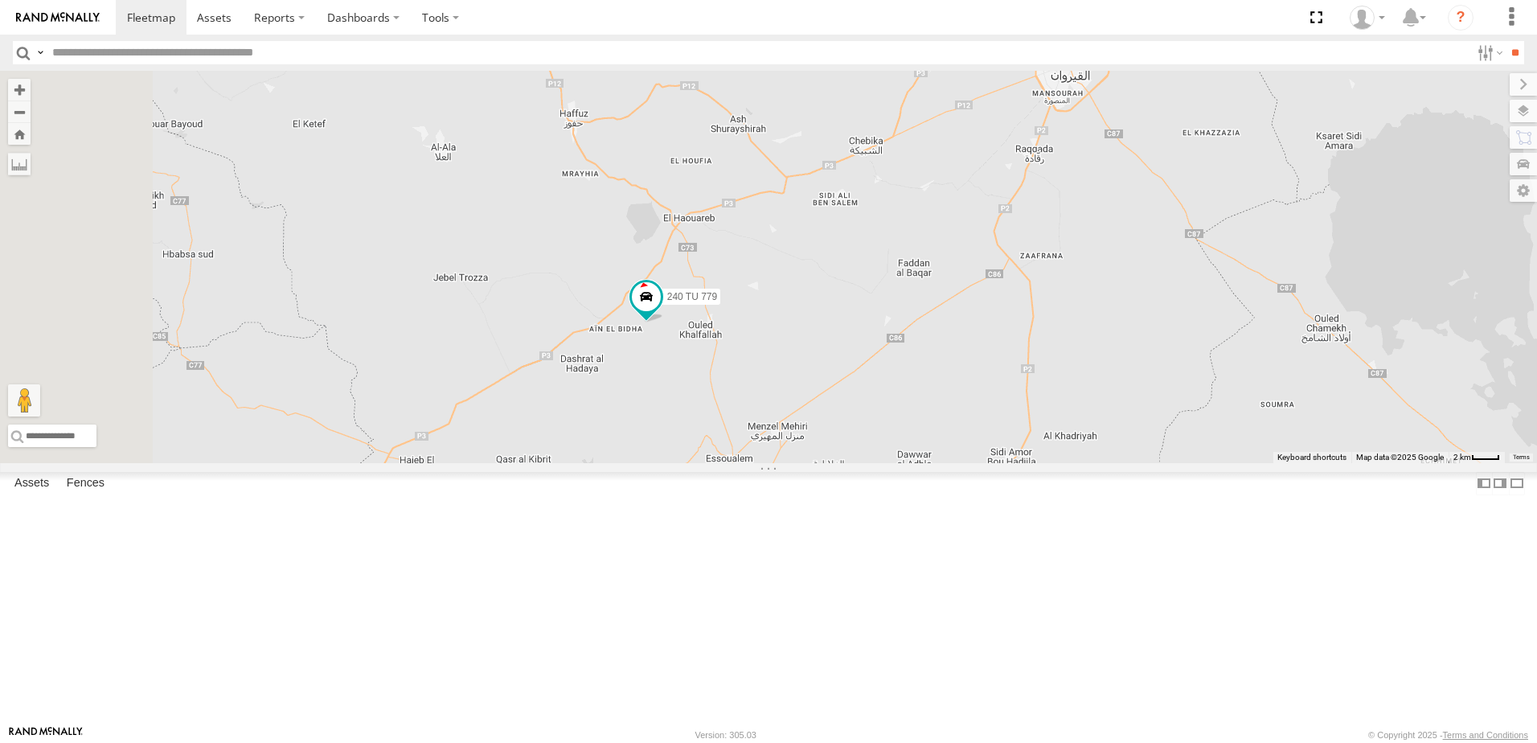
drag, startPoint x: 712, startPoint y: 553, endPoint x: 756, endPoint y: 540, distance: 45.5
click at [756, 463] on div "246 TU 8284 231 TU 3157 245 TU 9060 240 TU 779 246 TU 8289 234 TU 2630 245 TU 9…" at bounding box center [768, 267] width 1537 height 392
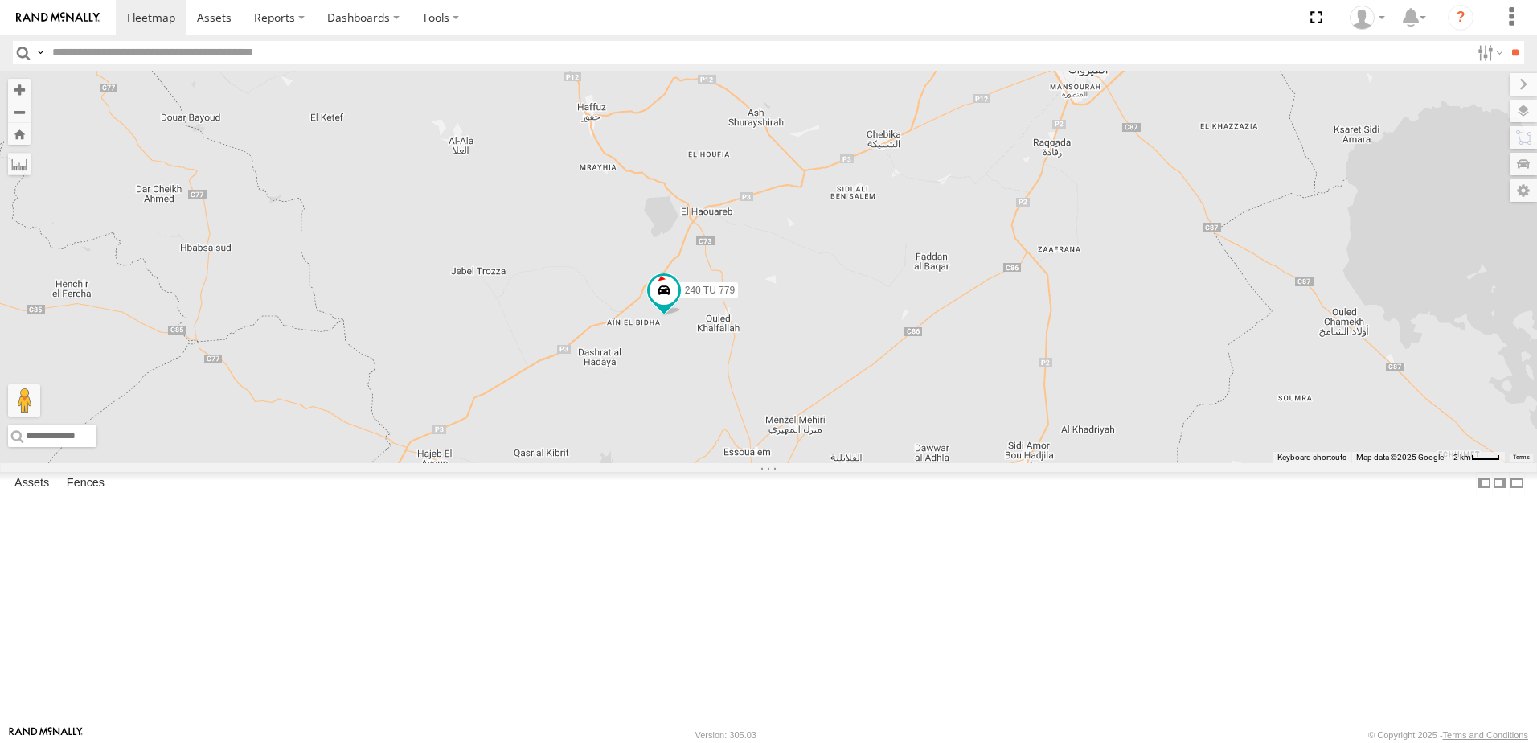
drag, startPoint x: 665, startPoint y: 571, endPoint x: 675, endPoint y: 577, distance: 11.2
click at [668, 463] on div "246 TU 8284 231 TU 3157 245 TU 9060 240 TU 779 246 TU 8289 234 TU 2630 245 TU 9…" at bounding box center [768, 267] width 1537 height 392
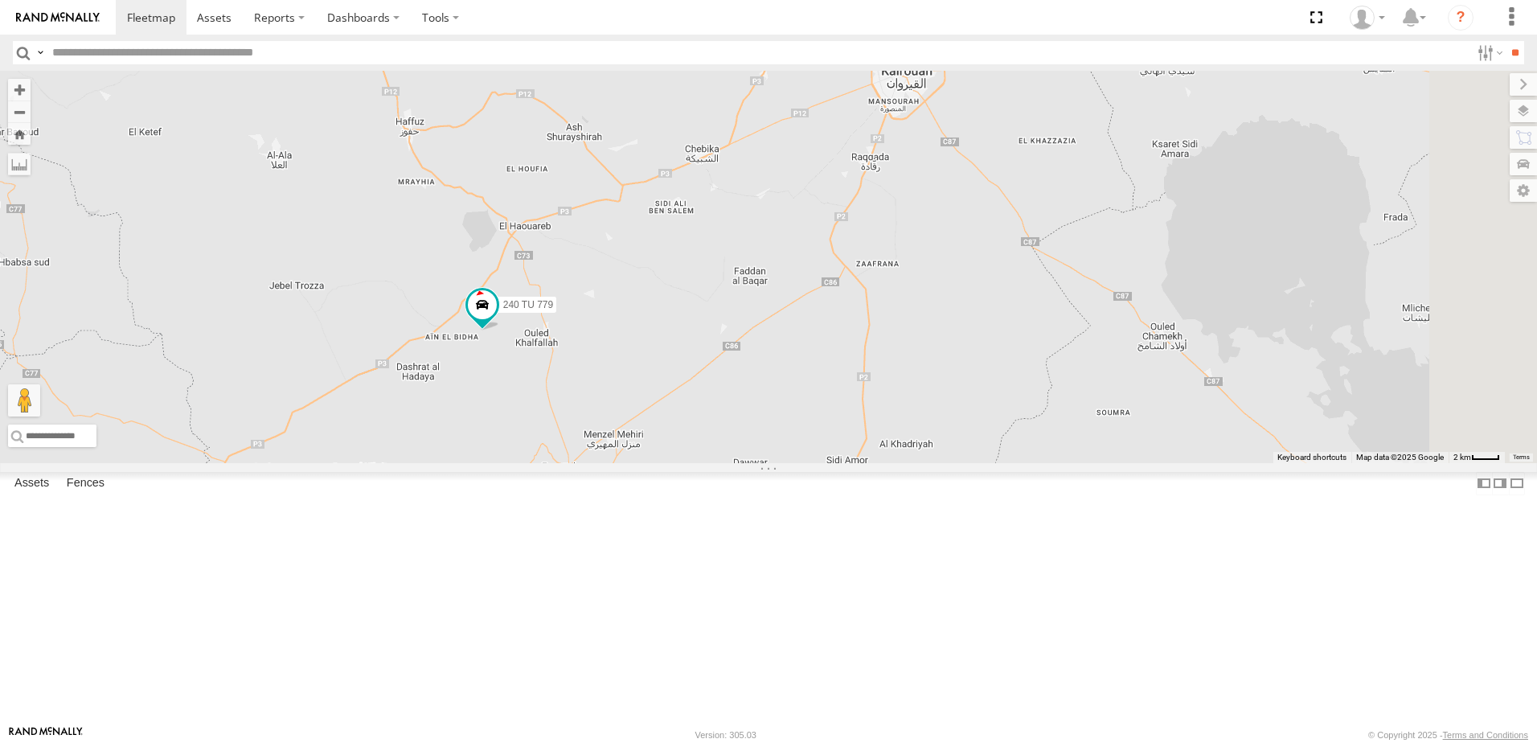
drag, startPoint x: 613, startPoint y: 552, endPoint x: 563, endPoint y: 553, distance: 49.9
click at [564, 463] on div "246 TU 8284 231 TU 3157 245 TU 9060 240 TU 779 246 TU 8289 234 TU 2630 245 TU 9…" at bounding box center [768, 267] width 1537 height 392
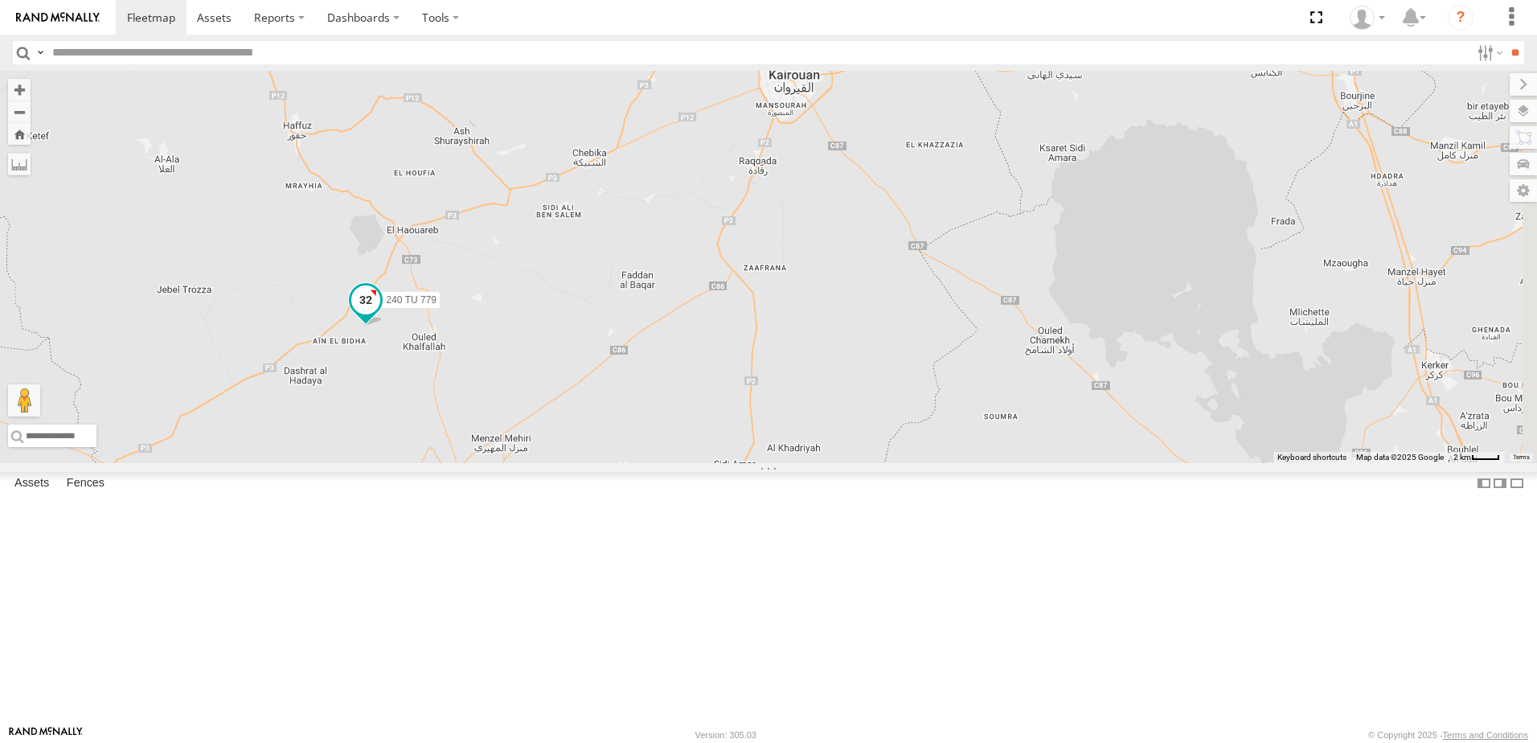
click at [380, 314] on span at bounding box center [365, 299] width 29 height 29
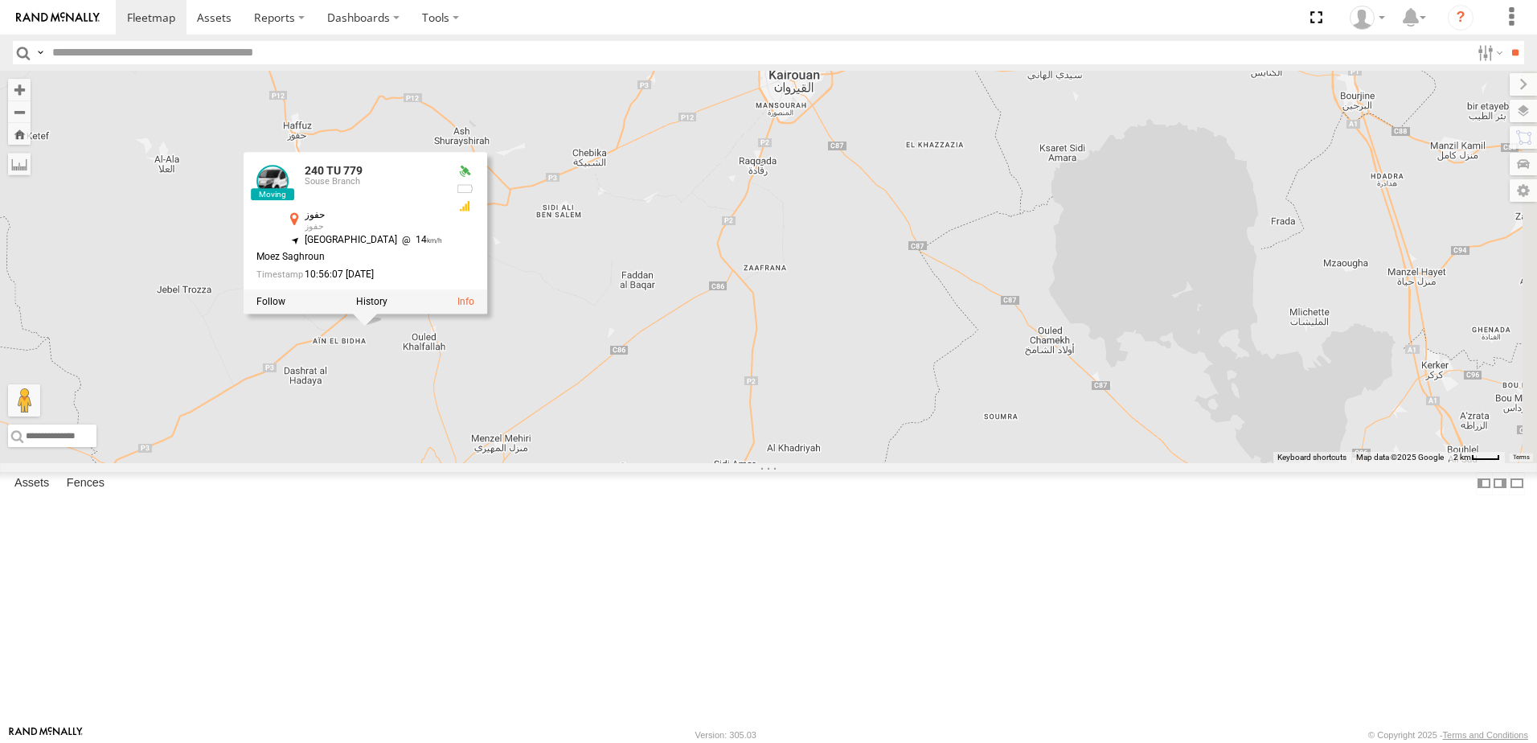
drag, startPoint x: 576, startPoint y: 523, endPoint x: 690, endPoint y: 546, distance: 116.5
click at [690, 463] on div "246 TU 8284 231 TU 3157 245 TU 9060 240 TU 779 246 TU 8289 234 TU 2630 245 TU 9…" at bounding box center [768, 267] width 1537 height 392
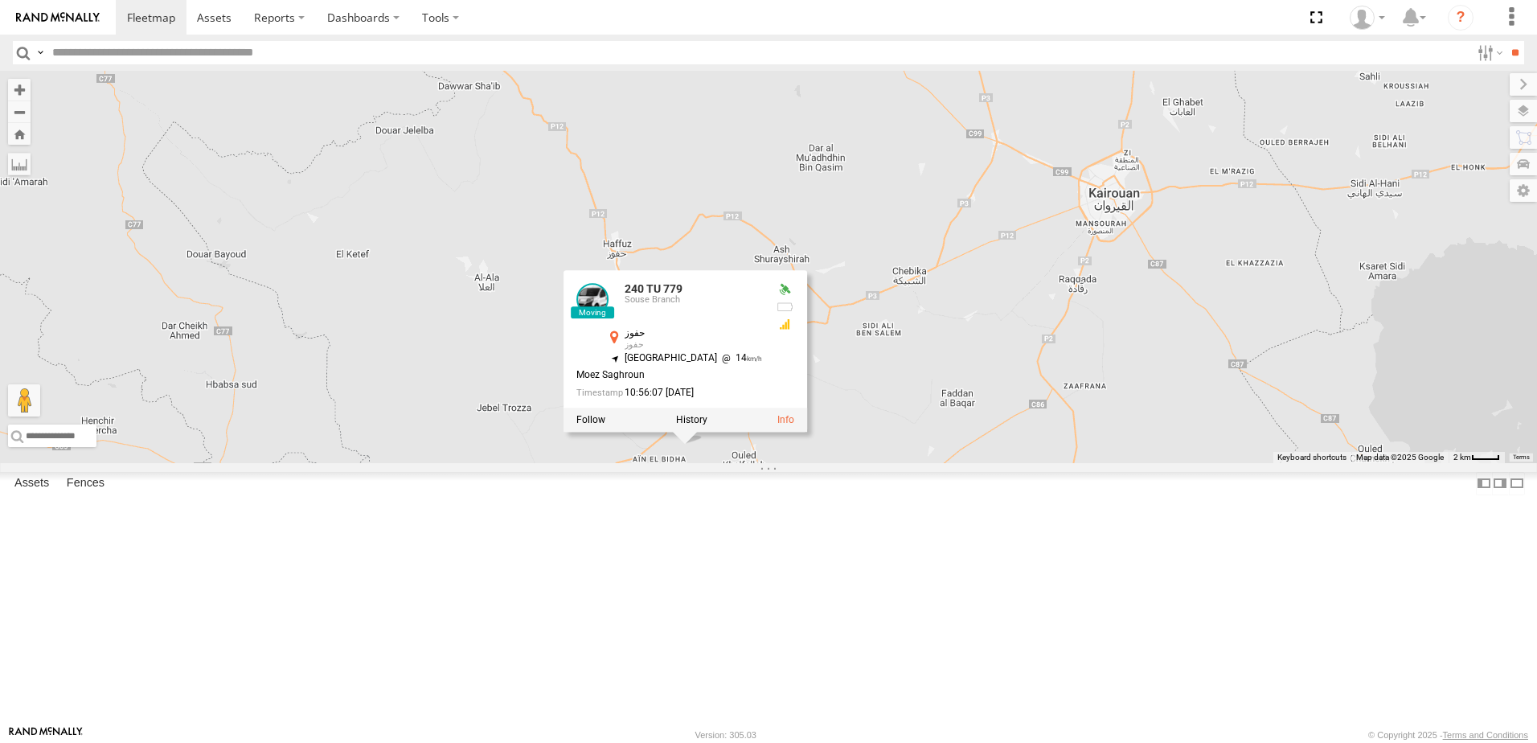
click at [657, 463] on div "246 TU 8284 231 TU 3157 245 TU 9060 240 TU 779 246 TU 8289 234 TU 2630 245 TU 9…" at bounding box center [768, 267] width 1537 height 392
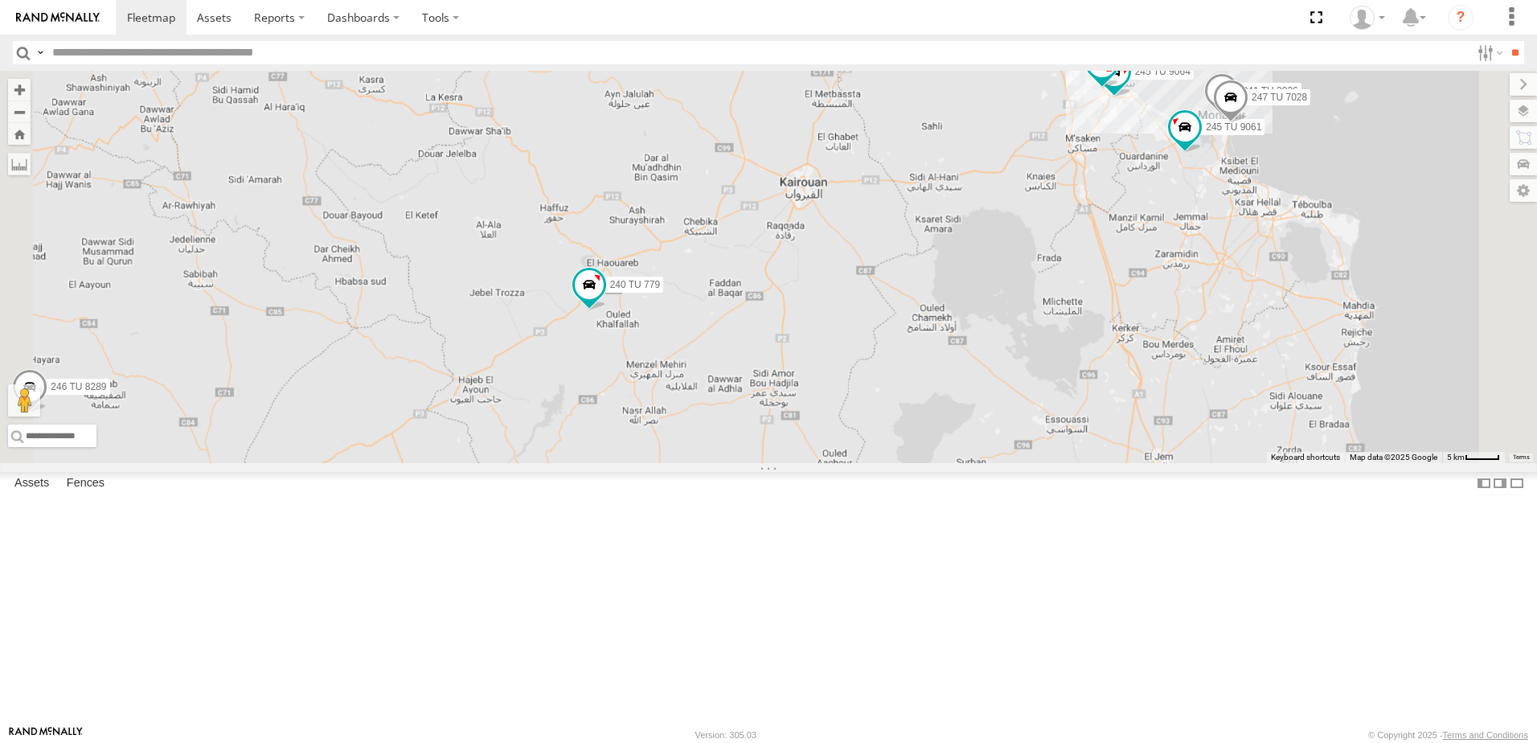
drag, startPoint x: 705, startPoint y: 530, endPoint x: 658, endPoint y: 425, distance: 114.8
click at [658, 425] on div "246 TU 8284 231 TU 3157 245 TU 9060 240 TU 779 246 TU 8289 234 TU 2630 245 TU 9…" at bounding box center [768, 267] width 1537 height 392
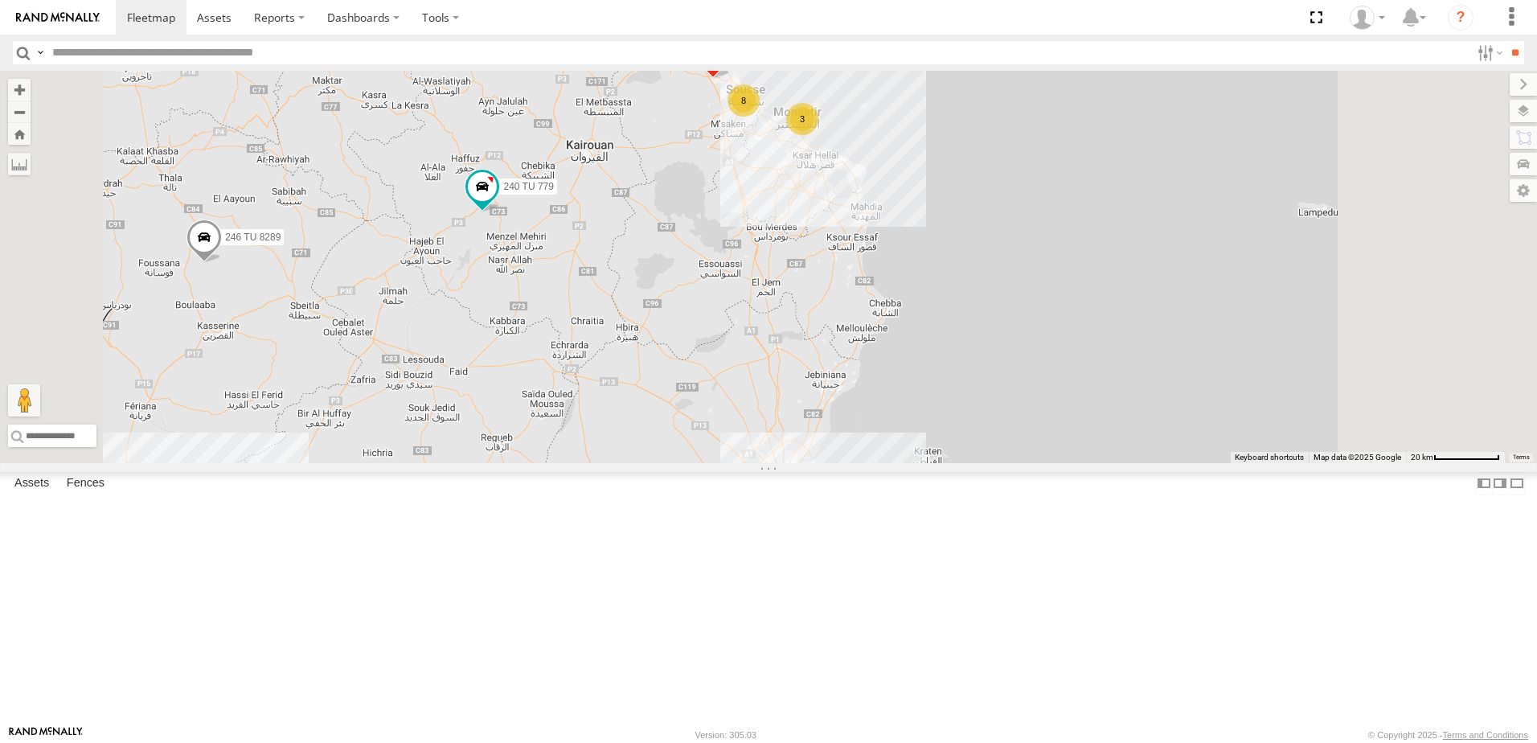
drag, startPoint x: 600, startPoint y: 310, endPoint x: 624, endPoint y: 346, distance: 42.8
click at [624, 346] on div "246 TU 8284 231 TU 3157 245 TU 9060 240 TU 779 246 TU 8289 234 TU 2630 8 6 4 2 3" at bounding box center [768, 267] width 1537 height 392
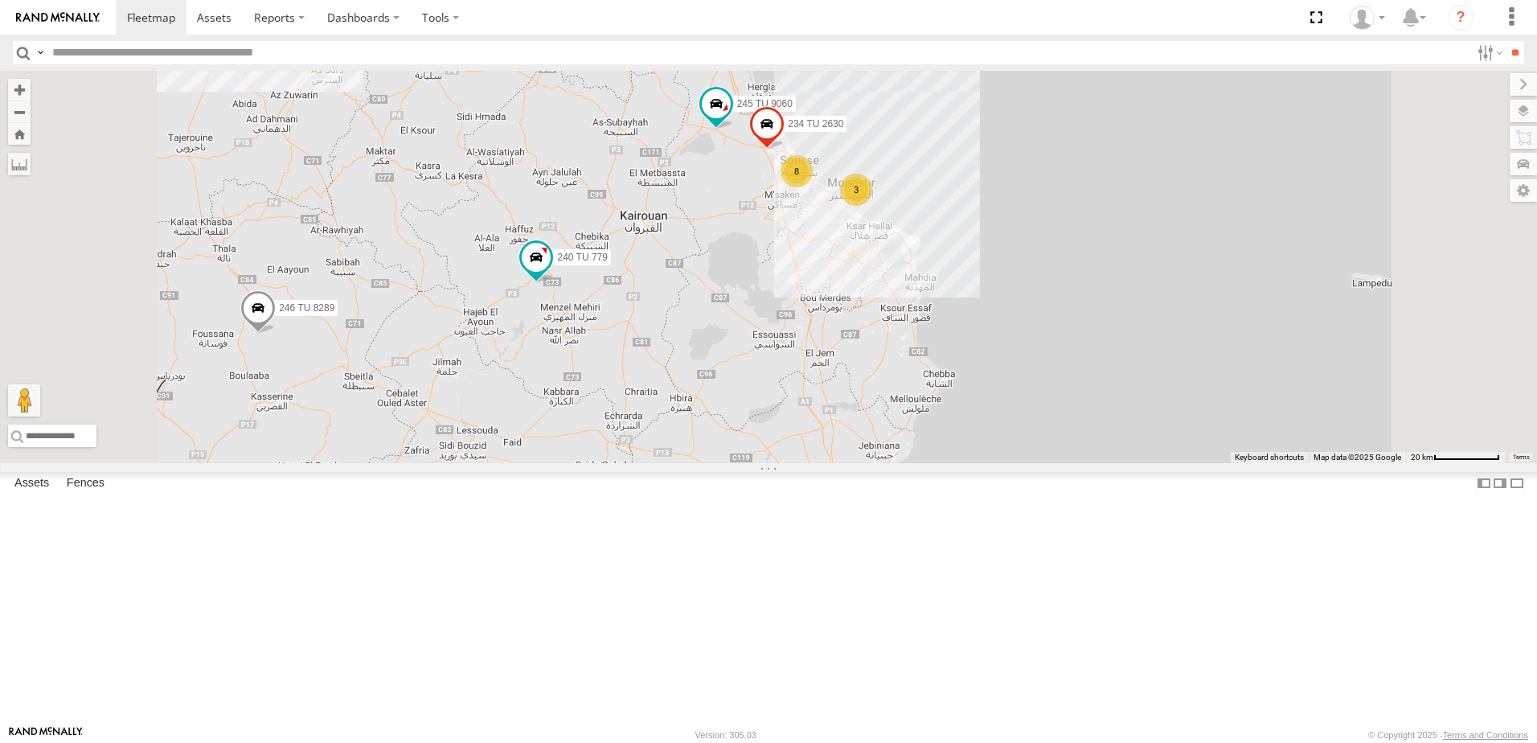
drag, startPoint x: 615, startPoint y: 430, endPoint x: 677, endPoint y: 433, distance: 62.0
click at [677, 433] on div "246 TU 8284 231 TU 3157 245 TU 9060 240 TU 779 246 TU 8289 234 TU 2630 8 6 4 2 …" at bounding box center [768, 267] width 1537 height 392
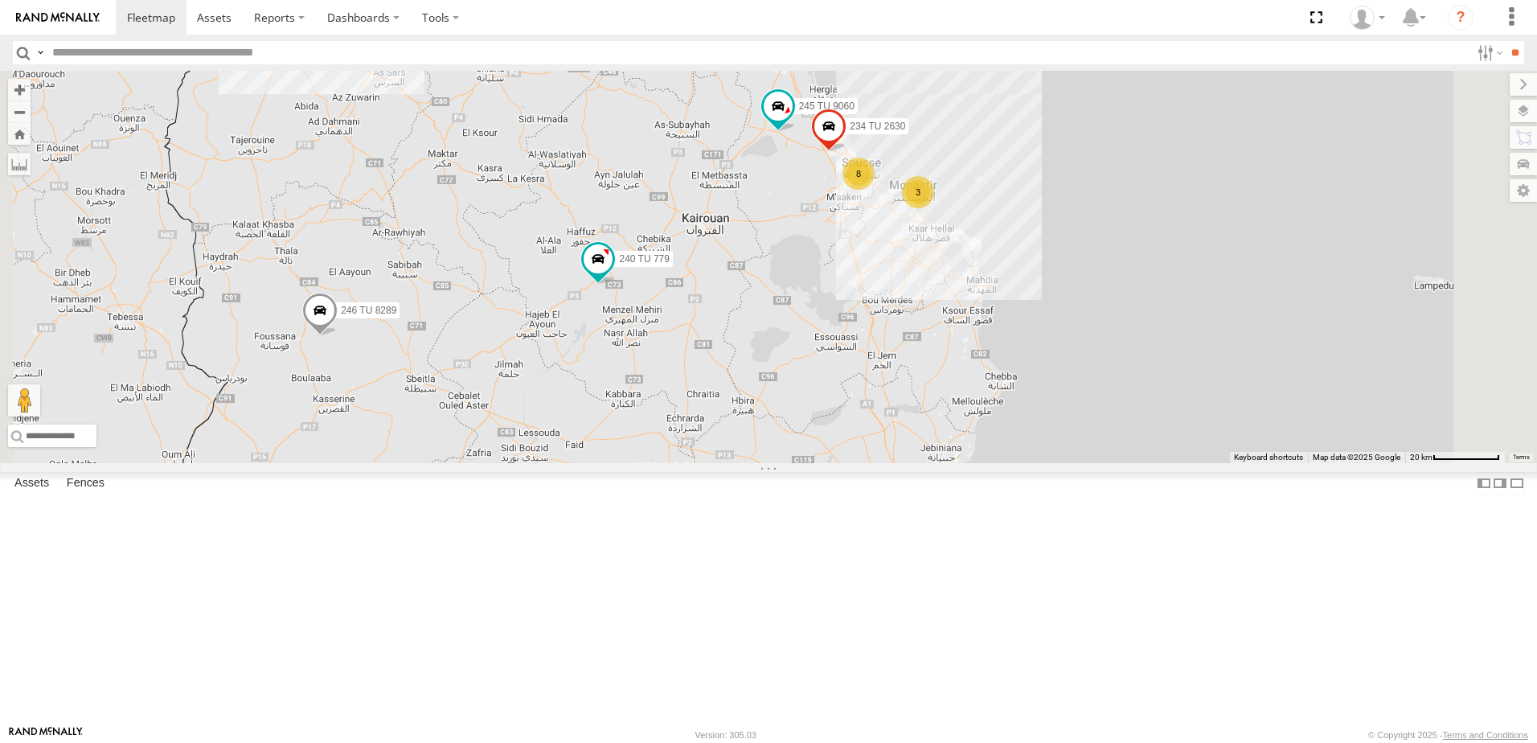
drag, startPoint x: 497, startPoint y: 429, endPoint x: 527, endPoint y: 453, distance: 37.8
click at [499, 431] on div "246 TU 8284 231 TU 3157 245 TU 9060 240 TU 779 246 TU 8289 234 TU 2630 8 6 4 2 …" at bounding box center [768, 267] width 1537 height 392
click at [338, 336] on span at bounding box center [319, 314] width 35 height 43
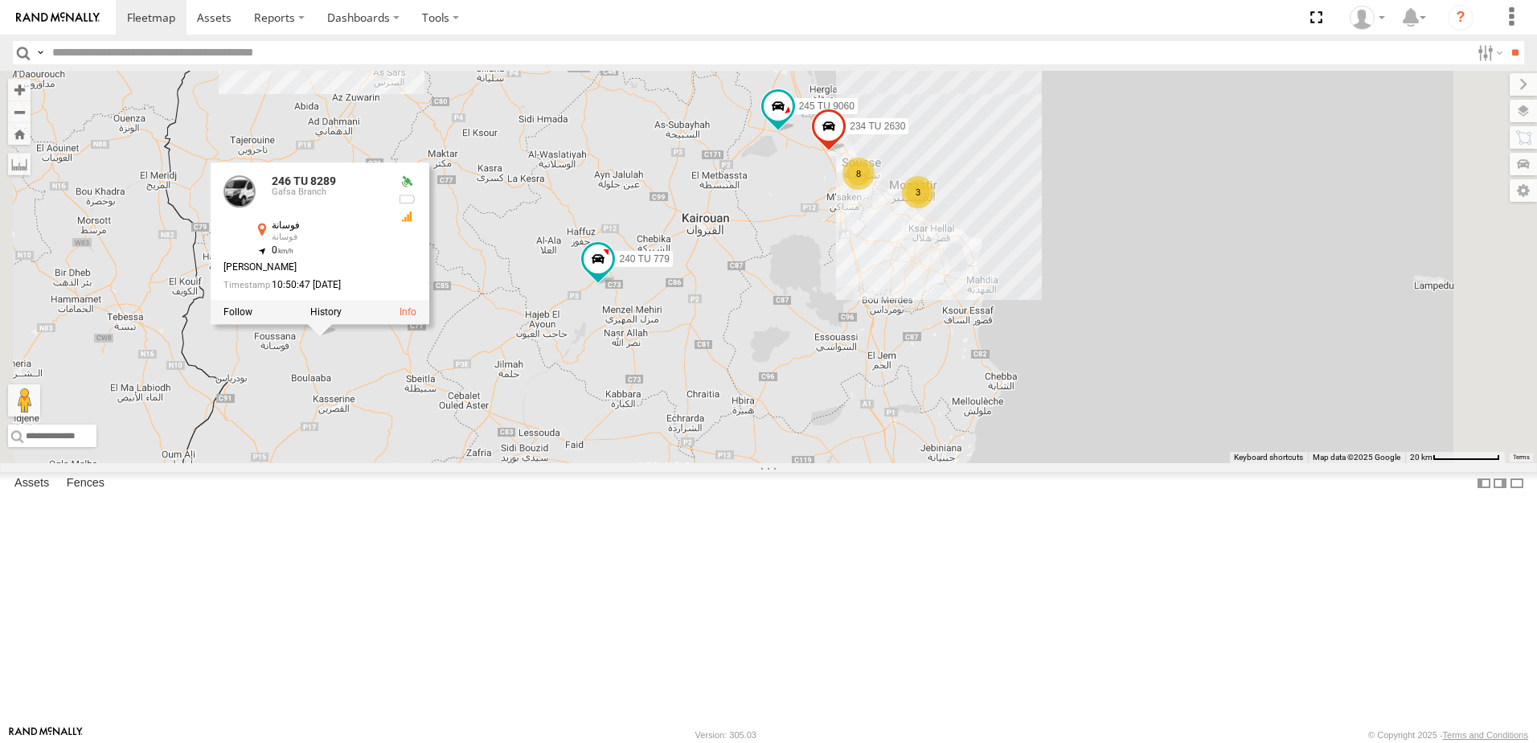
click at [556, 463] on div "246 TU 8284 231 TU 3157 245 TU 9060 240 TU 779 246 TU 8289 234 TU 2630 8 6 4 2 …" at bounding box center [768, 267] width 1537 height 392
